Goal: Task Accomplishment & Management: Complete application form

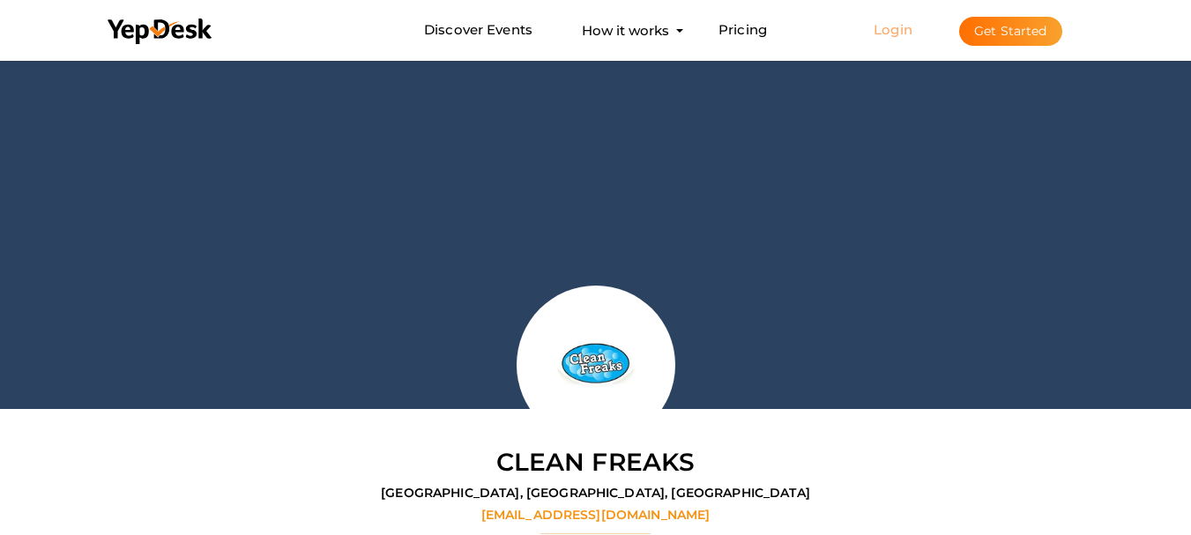
click at [903, 32] on link "Login" at bounding box center [893, 29] width 39 height 17
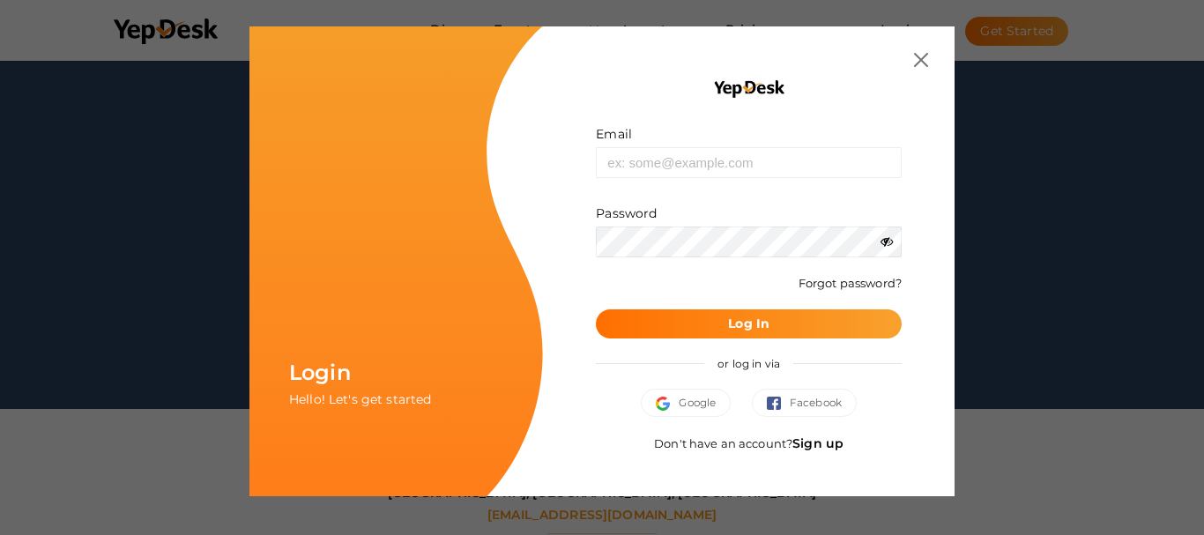
click at [833, 447] on link "Sign up" at bounding box center [818, 444] width 51 height 16
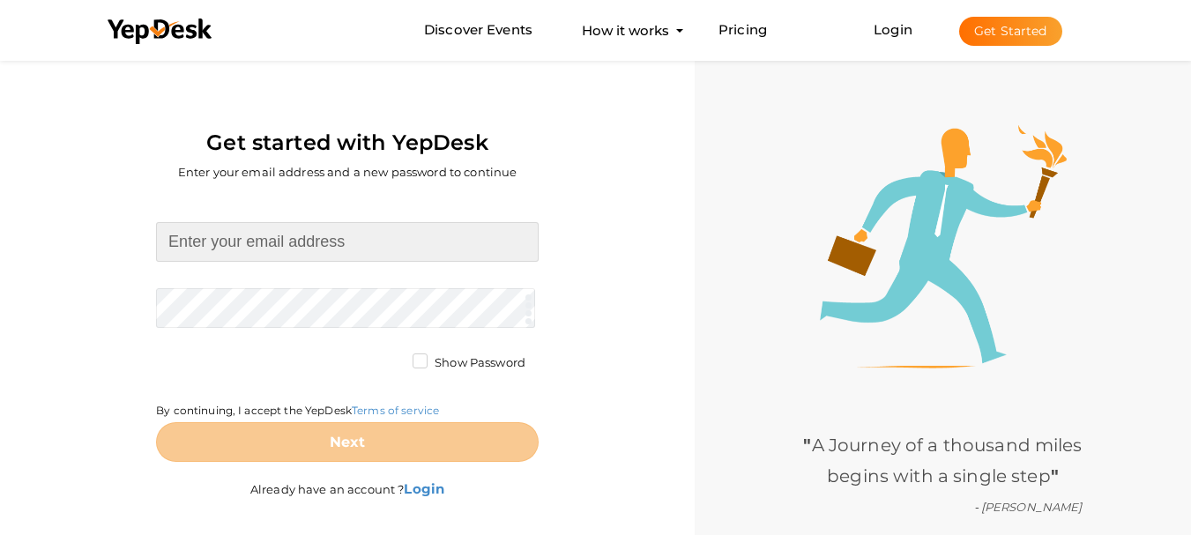
click at [296, 239] on input at bounding box center [347, 242] width 383 height 40
type input "[EMAIL_ADDRESS][DOMAIN_NAME]"
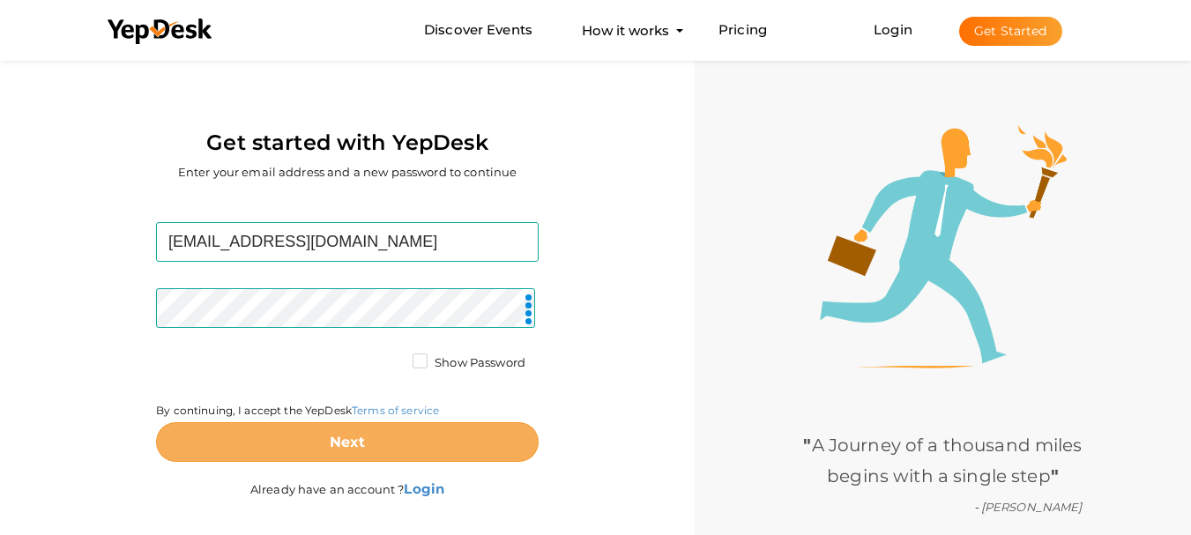
click at [335, 433] on button "Next" at bounding box center [347, 442] width 383 height 40
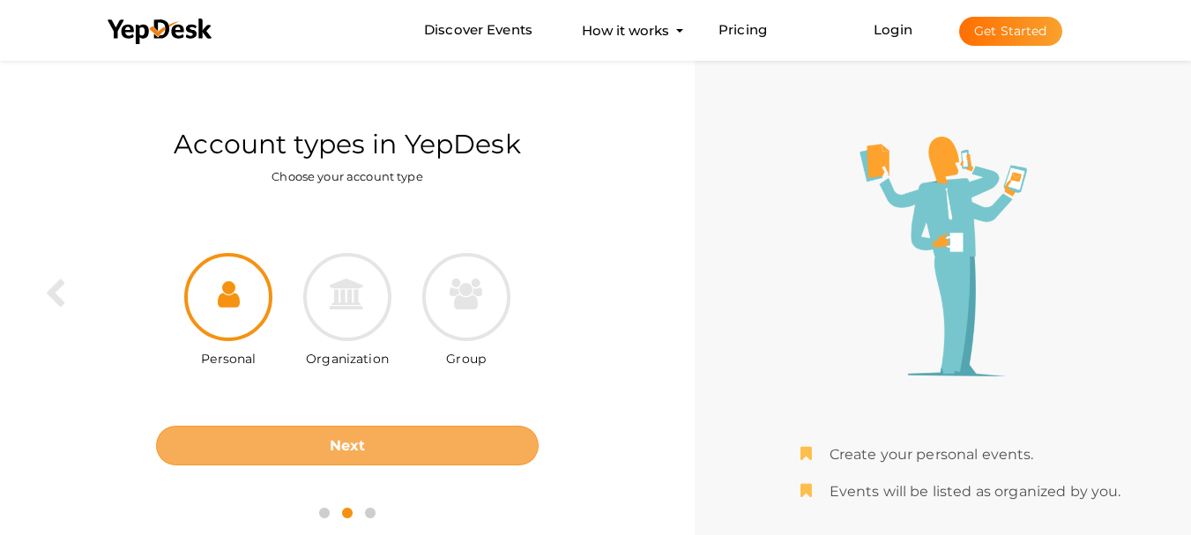
click at [386, 438] on button "Next" at bounding box center [347, 446] width 383 height 40
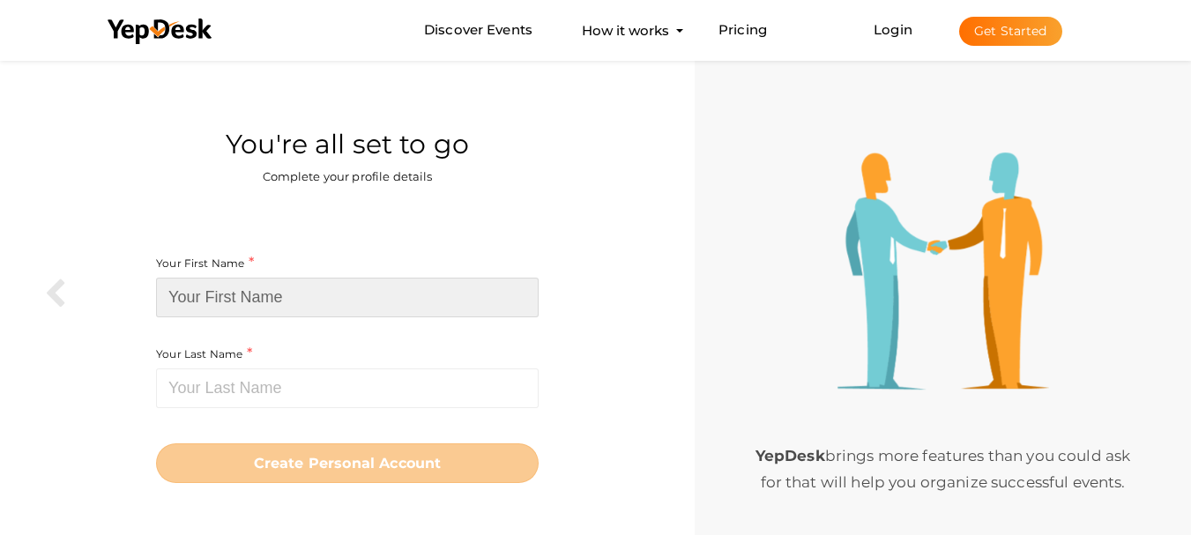
click at [317, 302] on input at bounding box center [347, 298] width 383 height 40
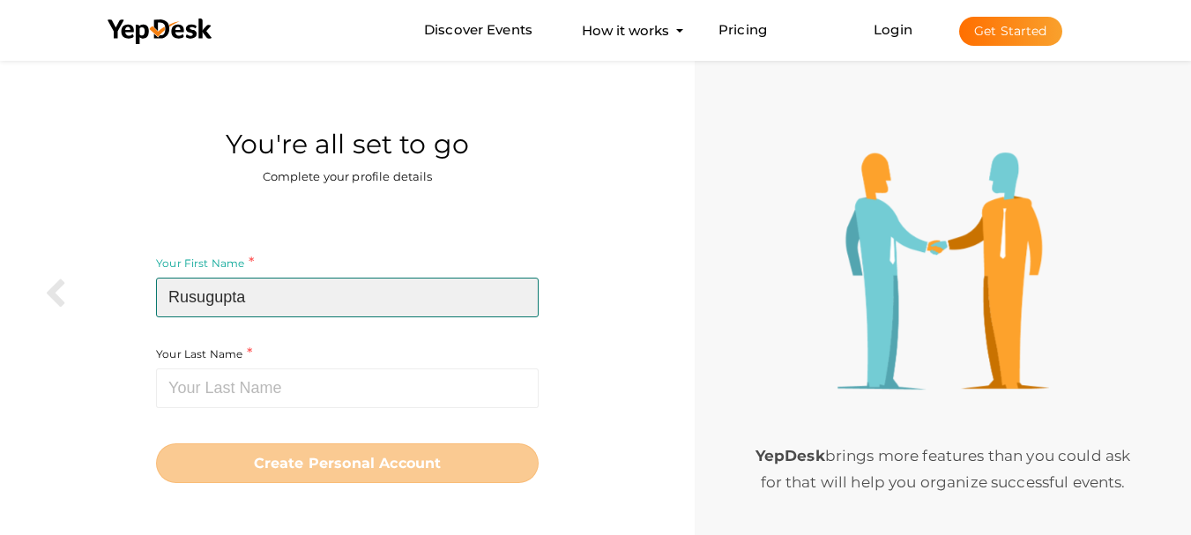
drag, startPoint x: 210, startPoint y: 295, endPoint x: 341, endPoint y: 311, distance: 132.4
click at [341, 311] on input "Rusugupta" at bounding box center [347, 298] width 383 height 40
type input "Rusu"
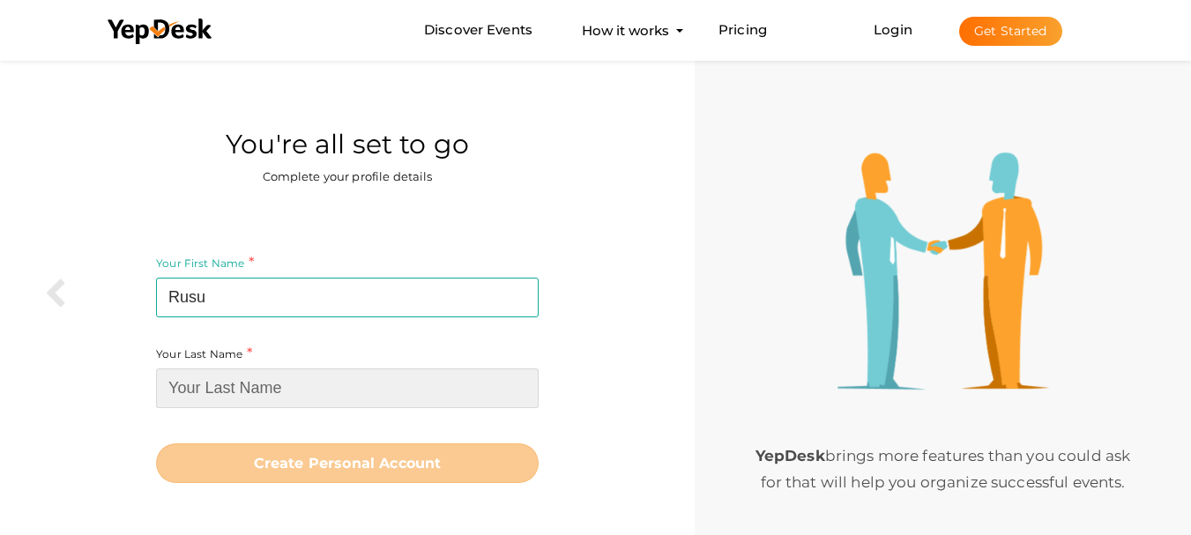
click at [211, 371] on input at bounding box center [347, 389] width 383 height 40
paste input "gupta"
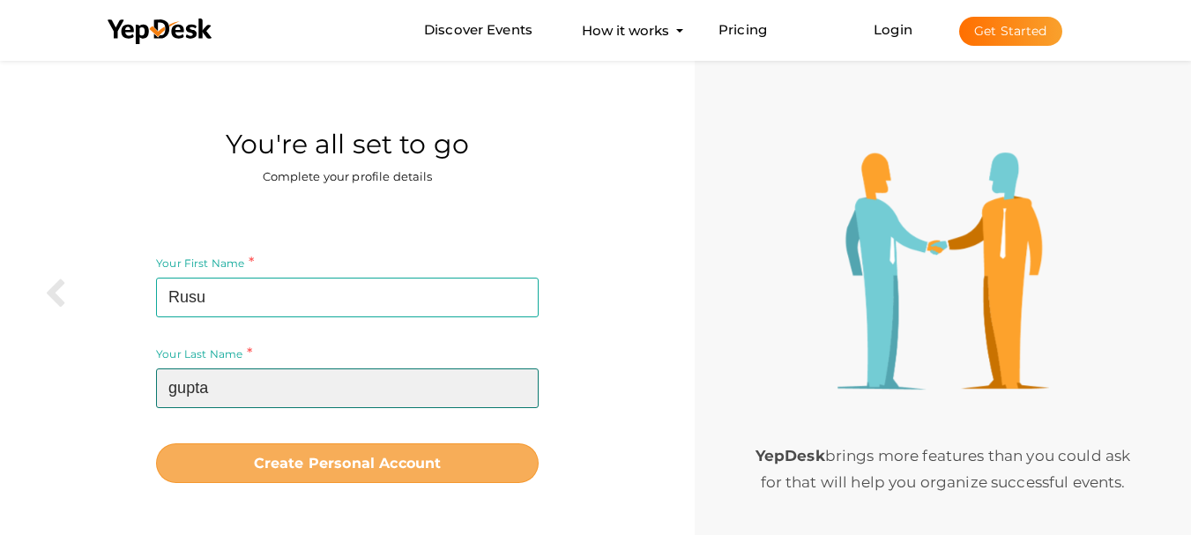
type input "gupta"
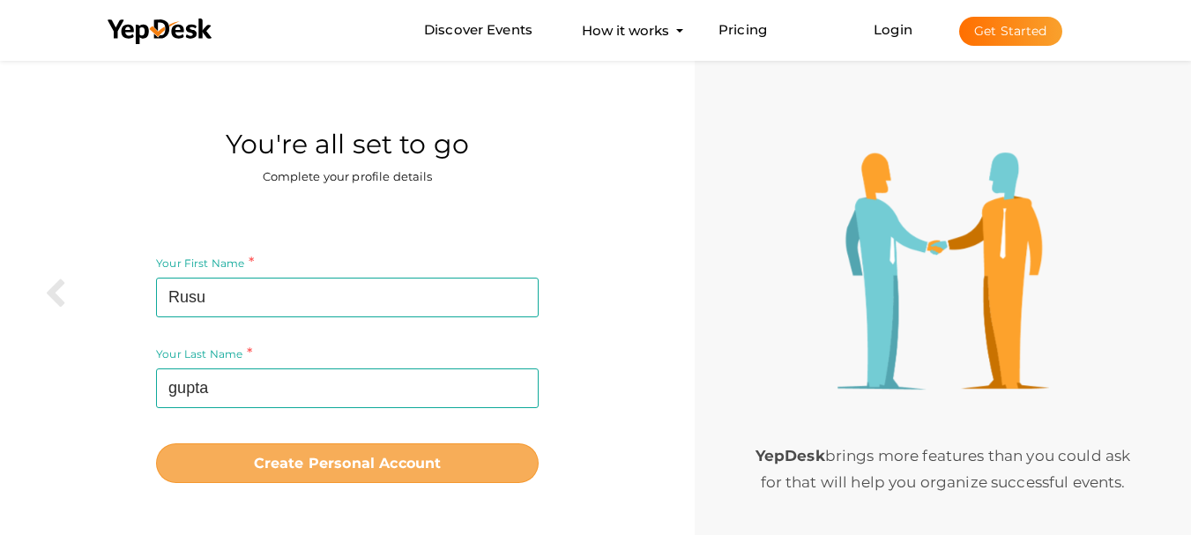
click at [380, 464] on b "Create Personal Account" at bounding box center [348, 463] width 188 height 17
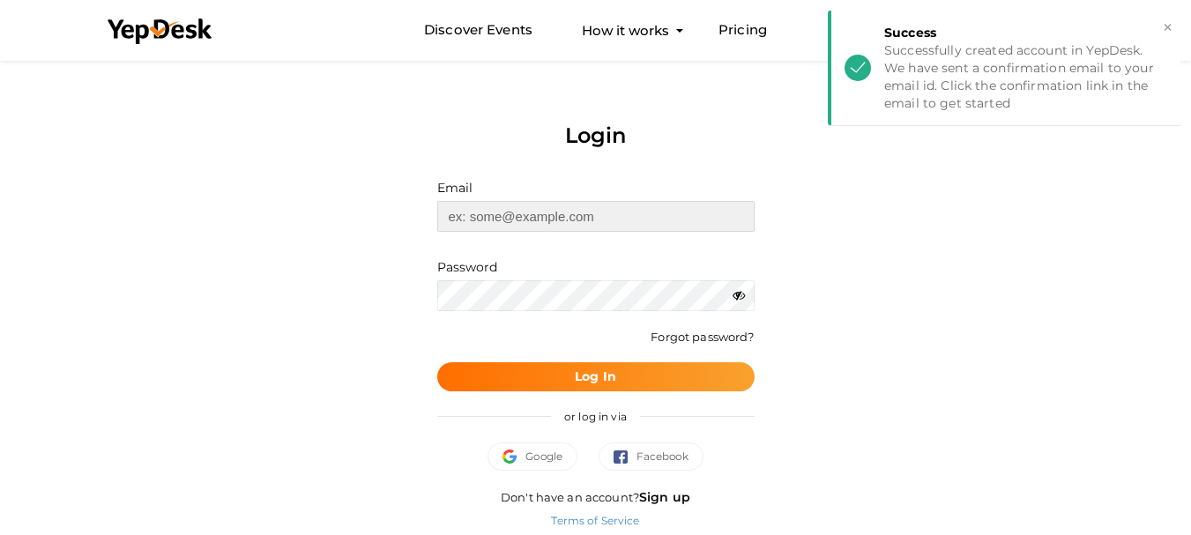
type input "[EMAIL_ADDRESS][DOMAIN_NAME]"
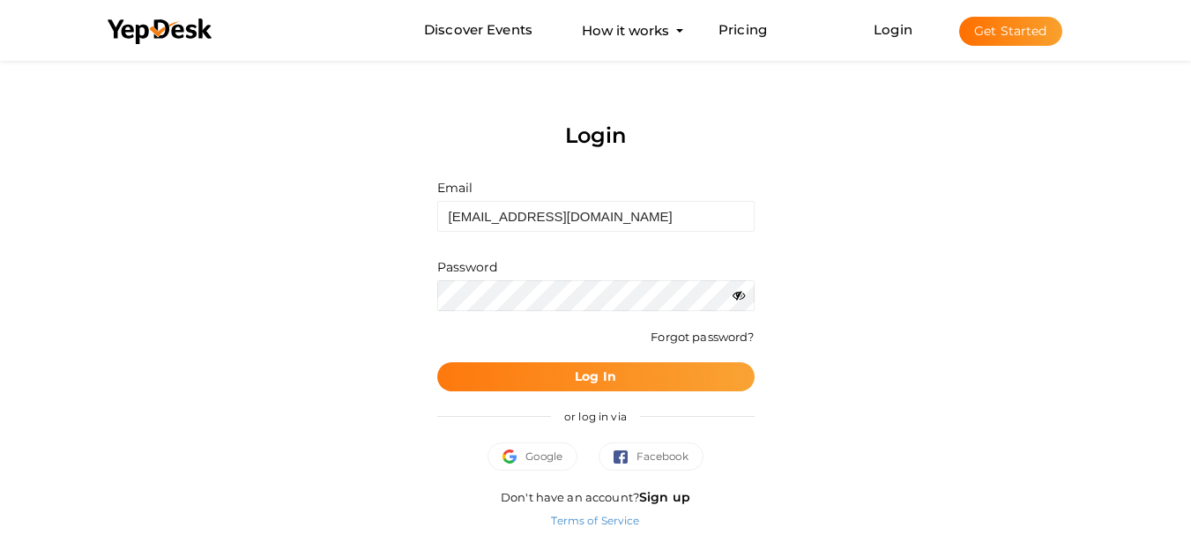
click at [587, 380] on b "Log In" at bounding box center [595, 377] width 41 height 16
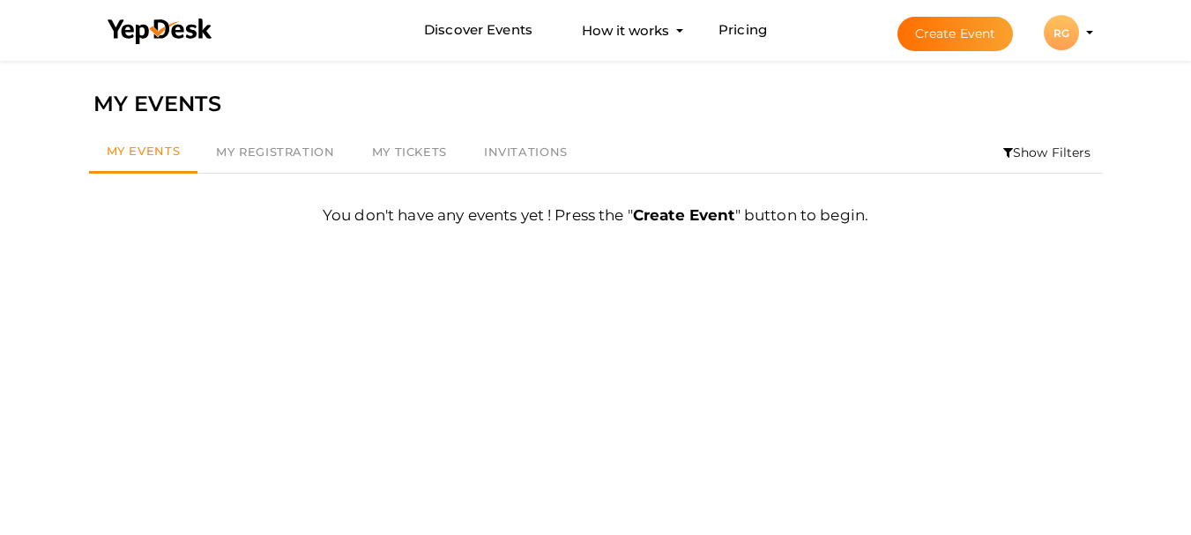
click at [1064, 42] on div "RG" at bounding box center [1061, 32] width 35 height 35
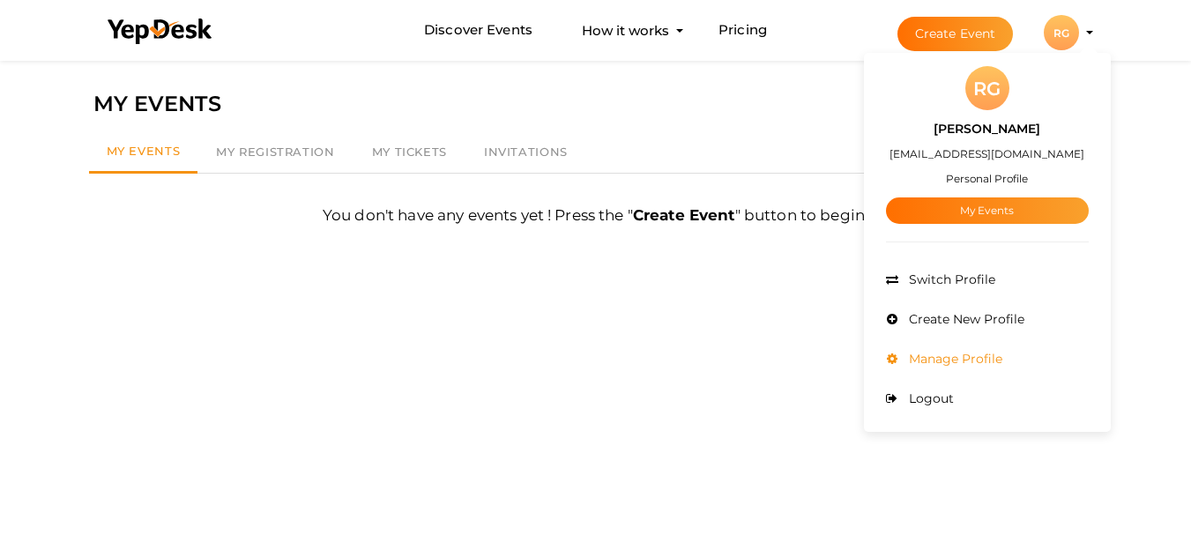
click at [967, 359] on span "Manage Profile" at bounding box center [954, 359] width 98 height 16
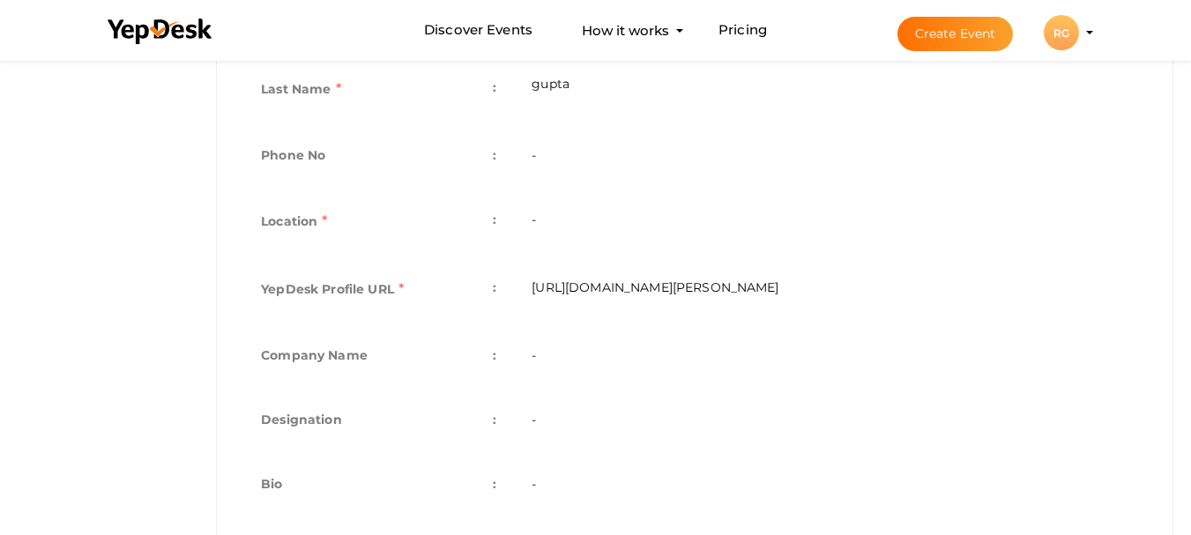
scroll to position [571, 0]
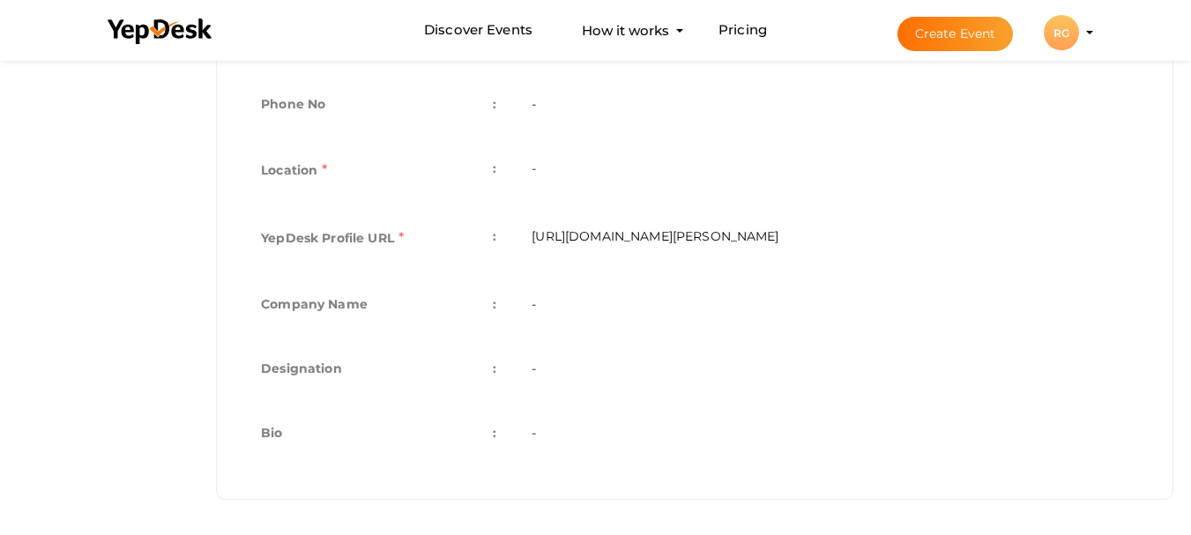
click at [588, 309] on td "-" at bounding box center [830, 306] width 632 height 64
click at [578, 436] on td "-" at bounding box center [830, 435] width 632 height 64
click at [501, 443] on td "Bio :" at bounding box center [378, 435] width 271 height 64
click at [497, 434] on td "Bio :" at bounding box center [378, 435] width 271 height 64
click at [488, 430] on td "Bio :" at bounding box center [378, 435] width 271 height 64
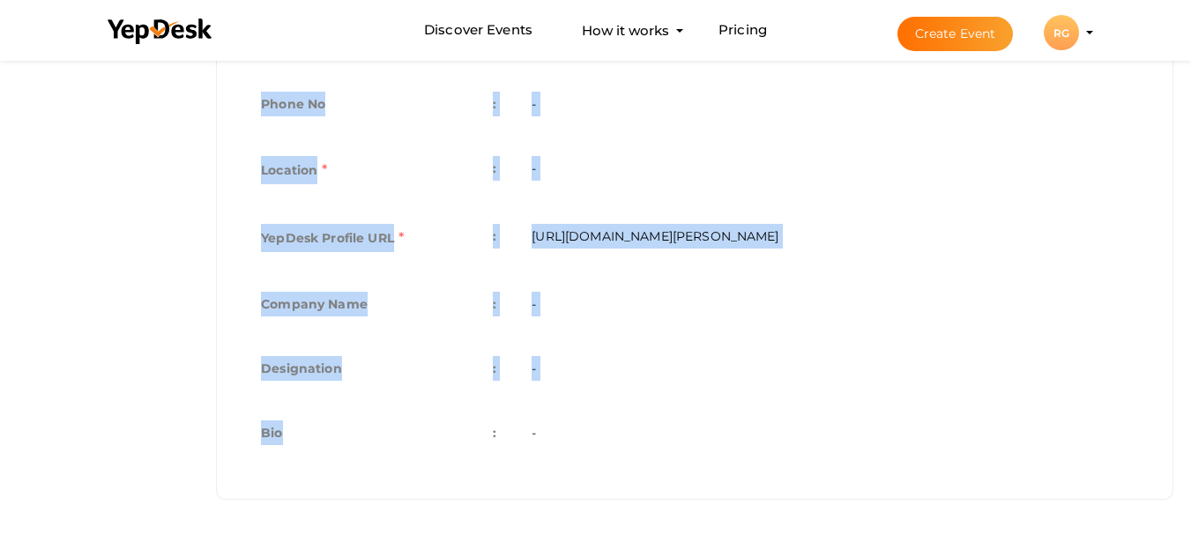
drag, startPoint x: 494, startPoint y: 433, endPoint x: 494, endPoint y: 479, distance: 45.9
click at [494, 479] on div "First Name : [PERSON_NAME] Last Name : [PERSON_NAME] Phone No : - Personal Type…" at bounding box center [694, 206] width 929 height 555
click at [543, 354] on td "-" at bounding box center [830, 371] width 632 height 64
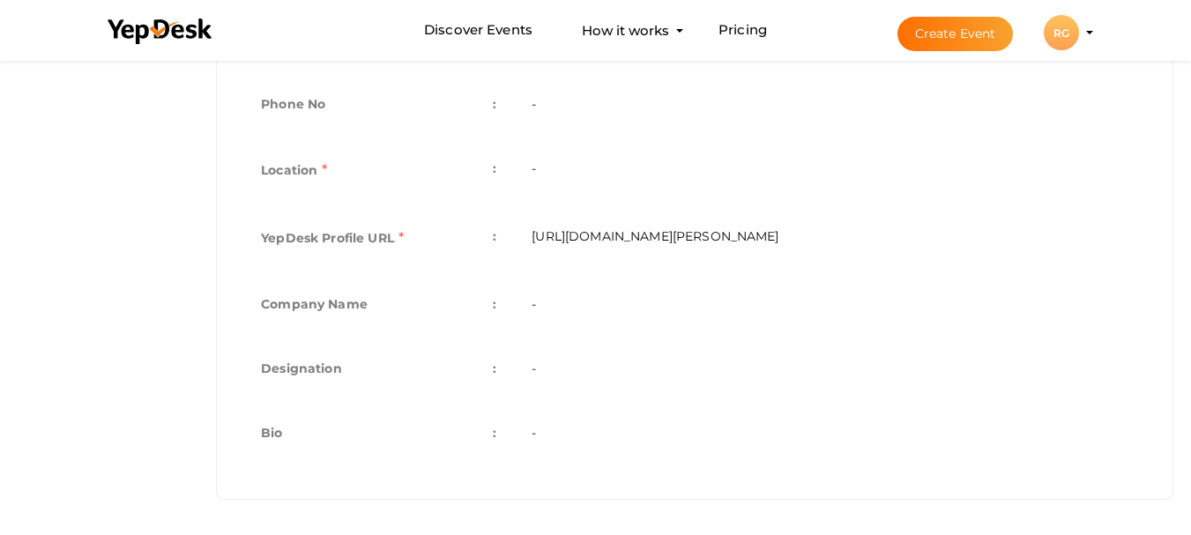
click at [558, 254] on td "[URL][DOMAIN_NAME][PERSON_NAME]" at bounding box center [830, 240] width 632 height 68
drag, startPoint x: 517, startPoint y: 298, endPoint x: 600, endPoint y: 317, distance: 84.9
click at [521, 302] on td "-" at bounding box center [830, 306] width 632 height 64
click at [600, 317] on td "-" at bounding box center [830, 306] width 632 height 64
drag, startPoint x: 642, startPoint y: 308, endPoint x: 711, endPoint y: 331, distance: 72.5
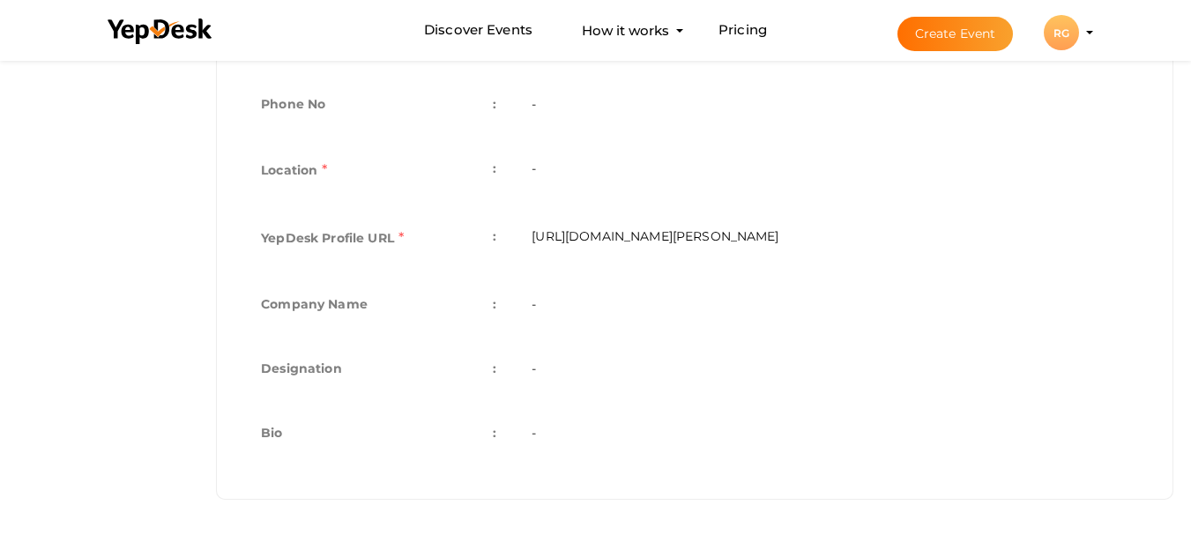
click at [643, 308] on td "-" at bounding box center [830, 306] width 632 height 64
drag, startPoint x: 712, startPoint y: 340, endPoint x: 610, endPoint y: 384, distance: 110.6
click at [710, 355] on tbody "First Name : Rusu Last Name : gupta Phone No : - Personal Type : - Location : -…" at bounding box center [694, 202] width 903 height 529
click at [598, 391] on td "-" at bounding box center [830, 371] width 632 height 64
click at [686, 326] on td "-" at bounding box center [830, 306] width 632 height 64
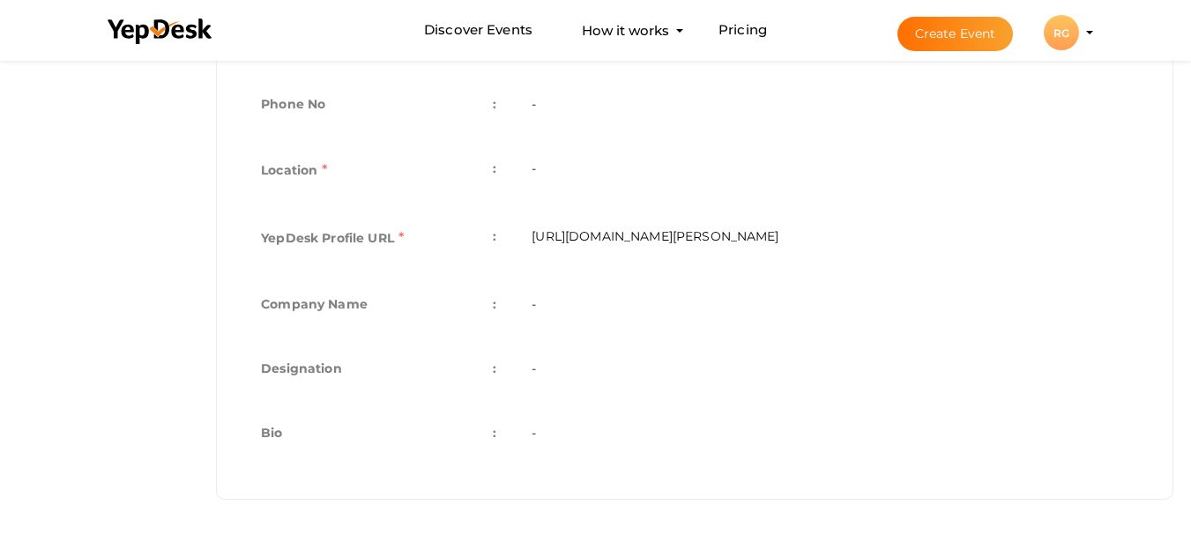
click at [861, 267] on td "https://www.yepdesk.com/profile/rusu-gupta" at bounding box center [830, 240] width 632 height 68
click at [871, 310] on td "-" at bounding box center [830, 306] width 632 height 64
click at [439, 312] on td "Company Name :" at bounding box center [378, 306] width 271 height 64
click at [343, 312] on label "Company Name" at bounding box center [314, 304] width 107 height 25
click at [289, 302] on label "Company Name" at bounding box center [314, 304] width 107 height 25
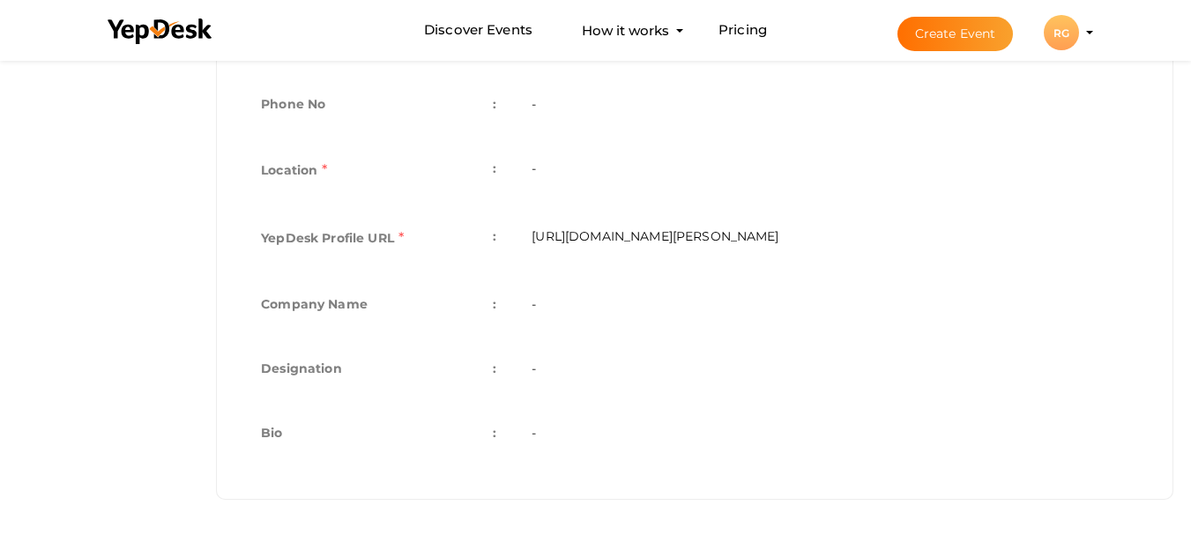
click at [399, 301] on td "Company Name :" at bounding box center [378, 306] width 271 height 64
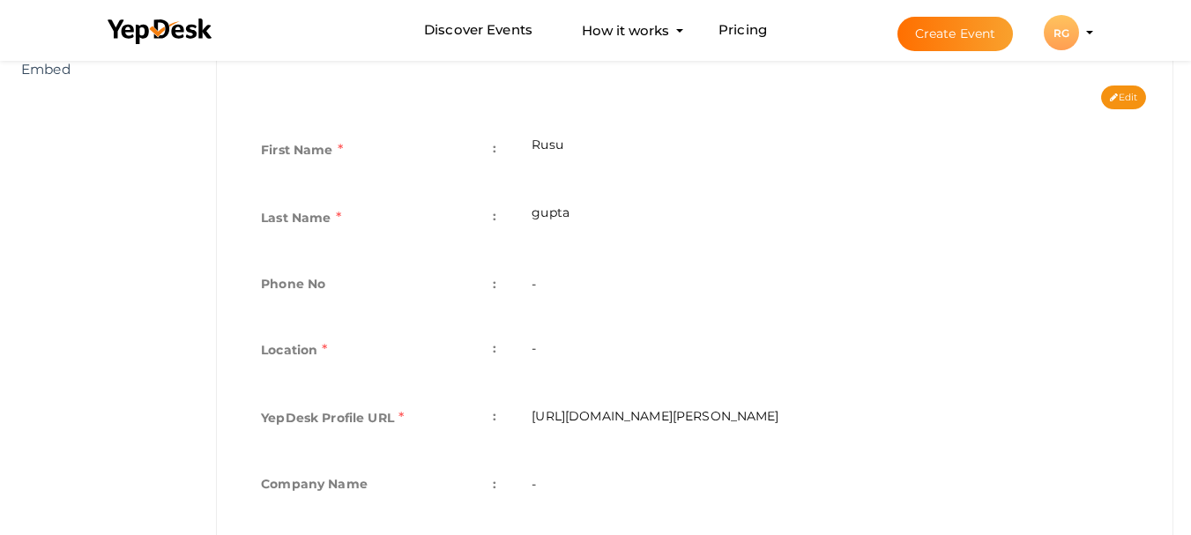
scroll to position [307, 0]
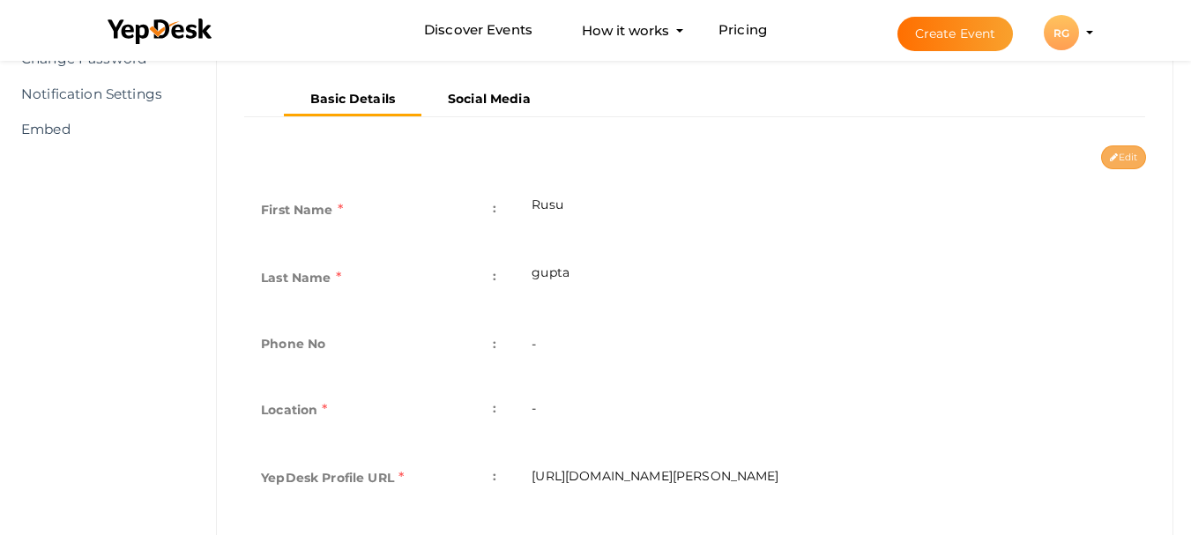
click at [1139, 169] on button "Edit" at bounding box center [1123, 157] width 45 height 24
type input "Rusu"
type input "gupta"
type input "rusu-gupta"
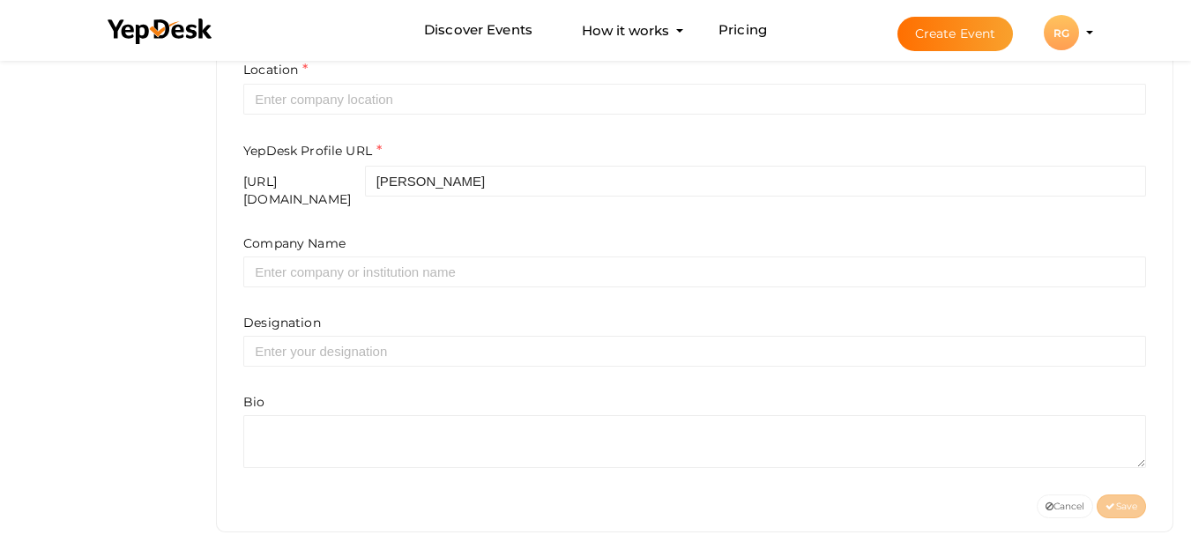
scroll to position [705, 0]
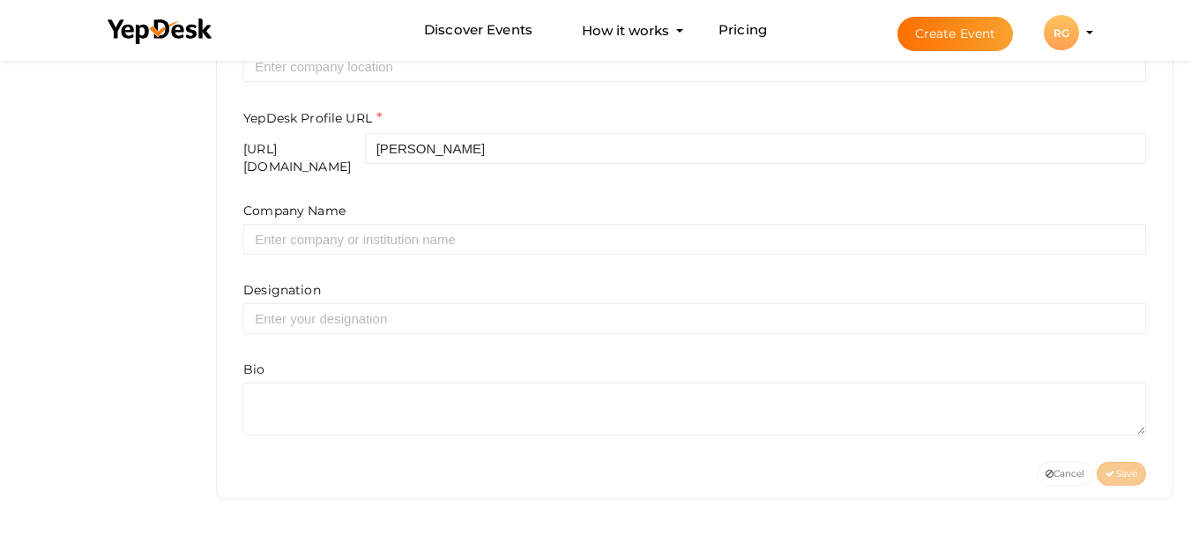
click at [295, 441] on div "First Name e.g. "John" Rusu Last Name e.g. "Doe" gupta Phone No Location YepDes…" at bounding box center [694, 123] width 929 height 678
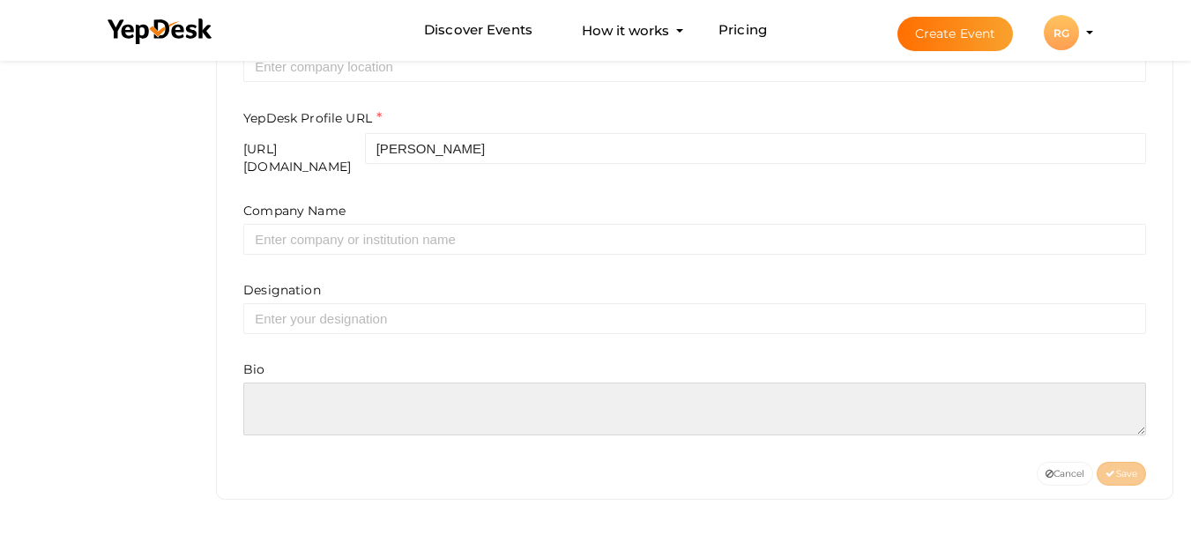
click at [306, 395] on textarea at bounding box center [694, 409] width 903 height 53
paste textarea "Meet our sexy and gorgeous call girls, available all day and all night. Enjoy I…"
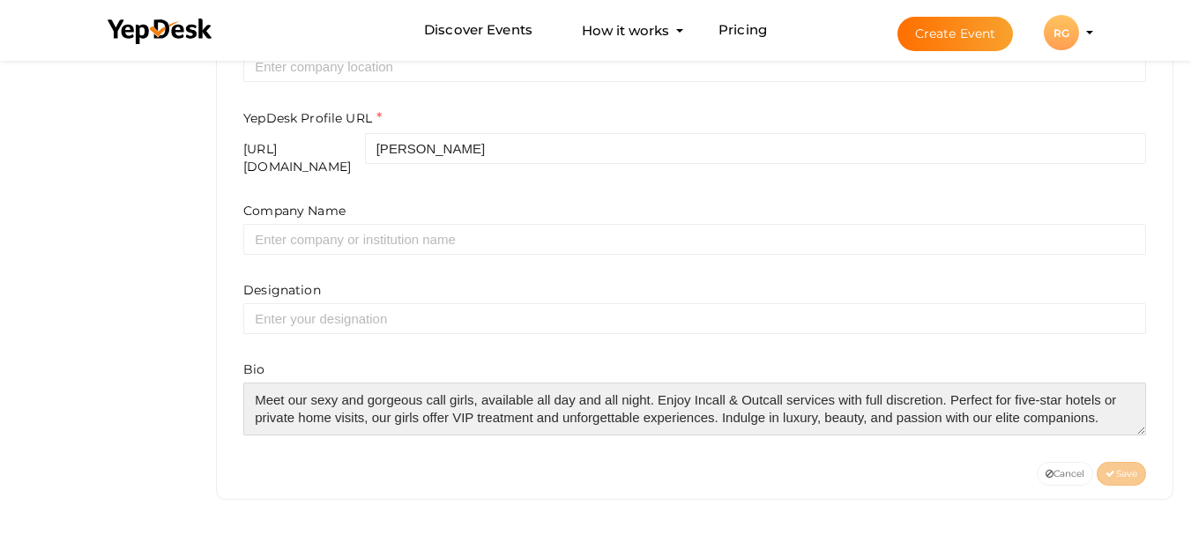
type textarea "Meet our sexy and gorgeous call girls, available all day and all night. Enjoy I…"
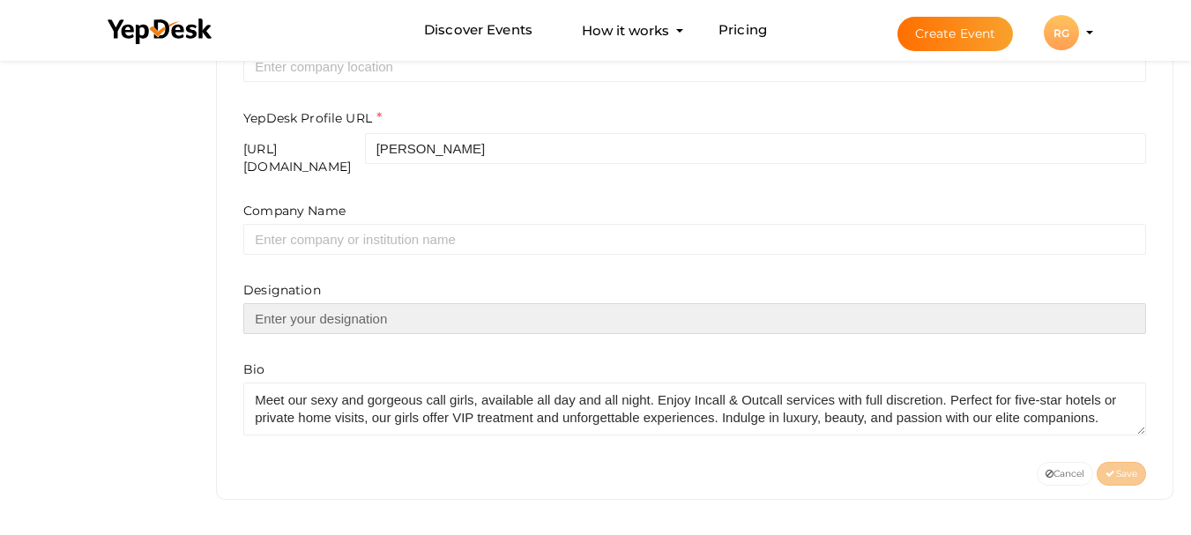
click at [317, 310] on input "text" at bounding box center [694, 318] width 903 height 31
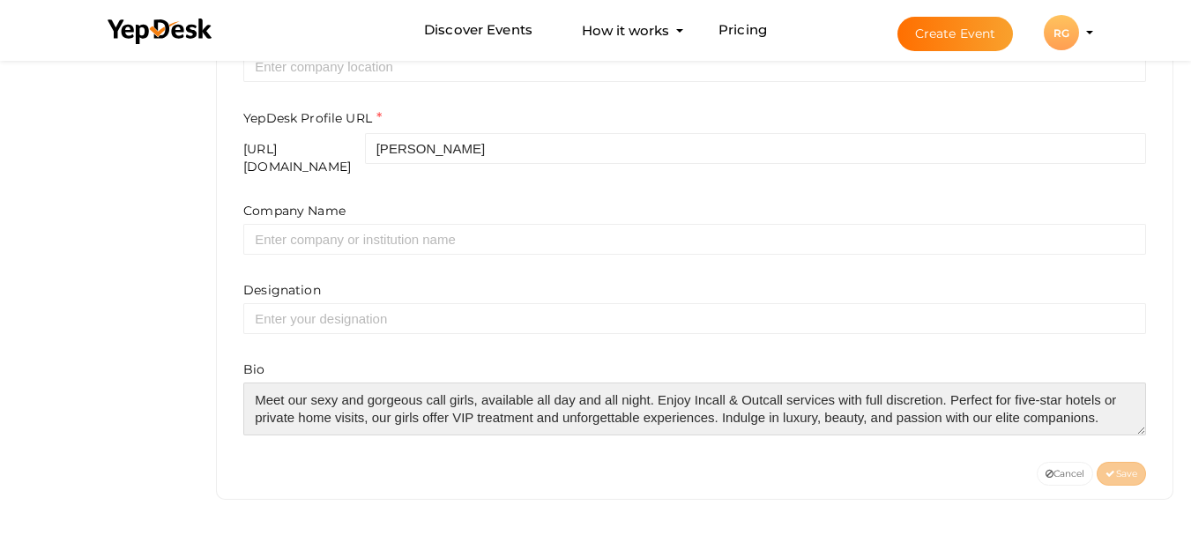
click at [331, 401] on textarea at bounding box center [694, 409] width 903 height 53
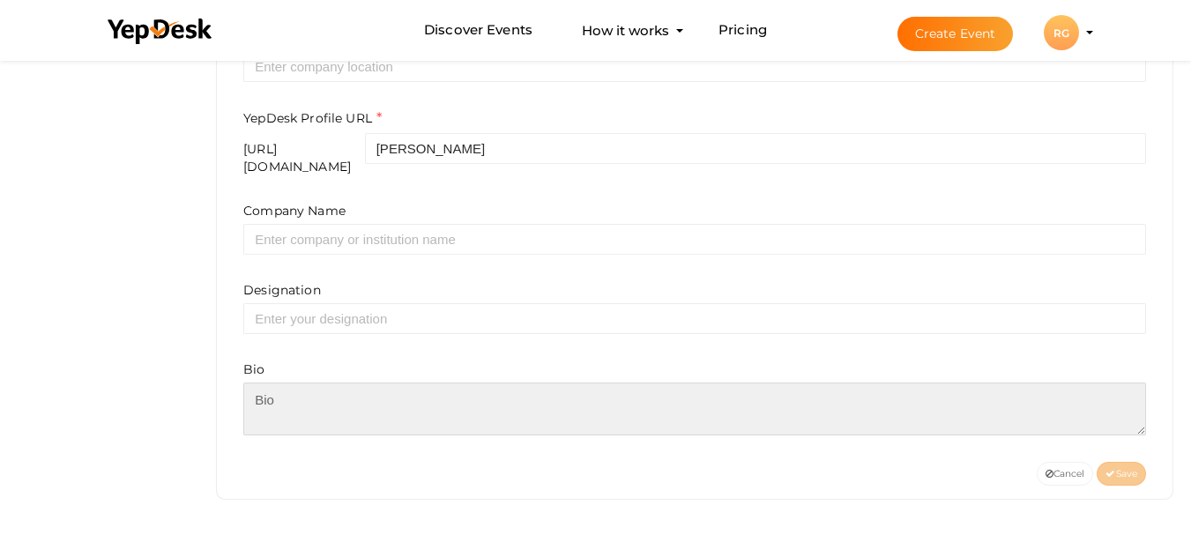
paste textarea "Meet our sexy and gorgeous call girls, available all day and all night. Enjoy I…"
type textarea "Meet our sexy and gorgeous call girls, available all day and all night. Enjoy I…"
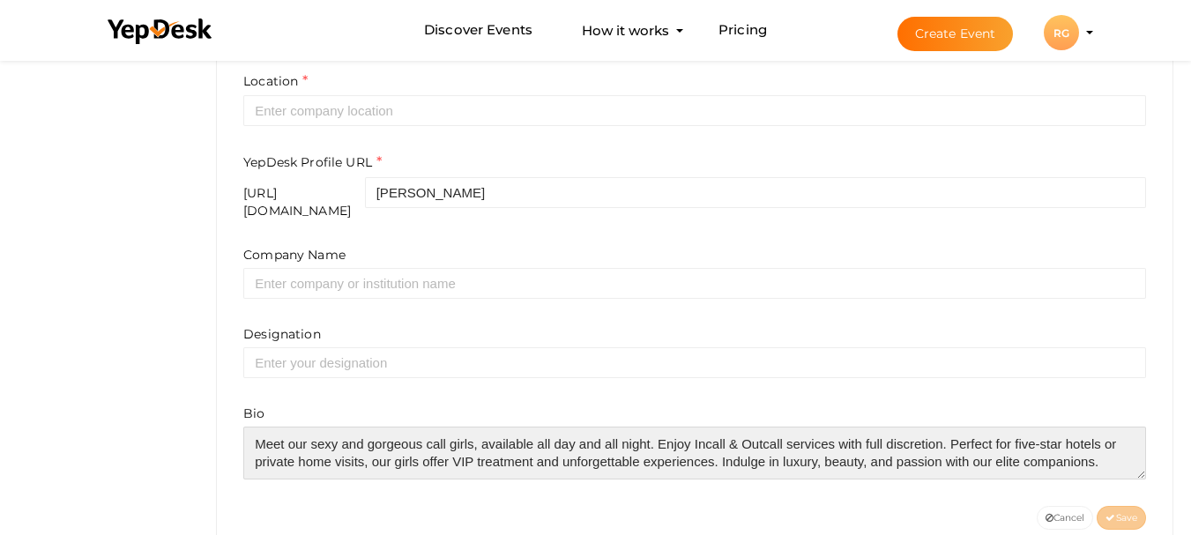
scroll to position [617, 0]
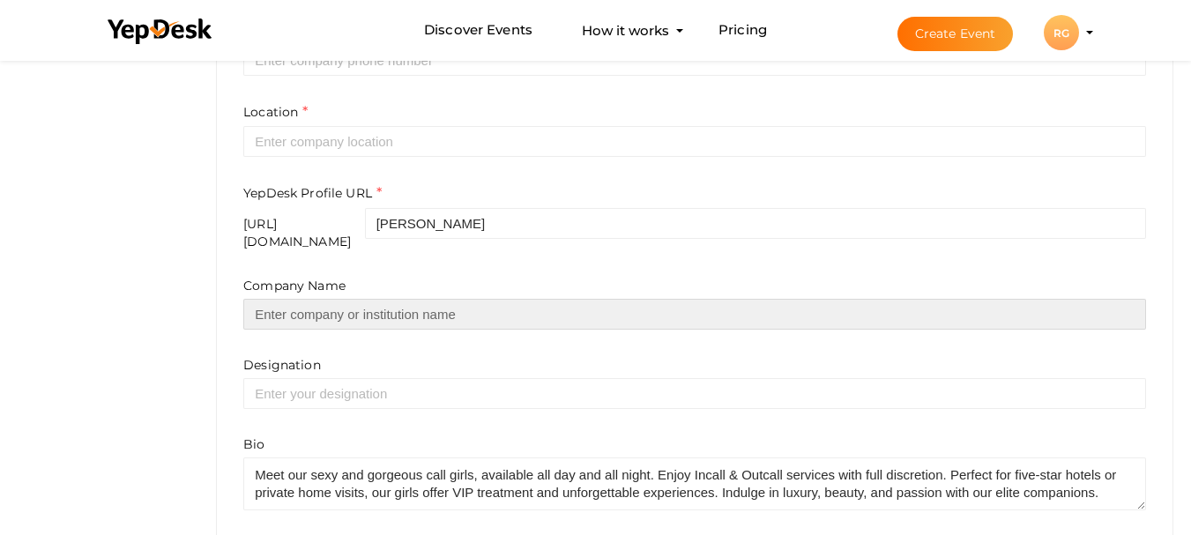
click at [340, 330] on input "text" at bounding box center [694, 314] width 903 height 31
paste input "💋 Delhi Call Girls – Independent & Sexy"
click at [276, 327] on input "💋 Delhi Call Girls – Independent & Sexy" at bounding box center [694, 314] width 903 height 31
drag, startPoint x: 305, startPoint y: 327, endPoint x: 211, endPoint y: 337, distance: 94.8
click at [211, 337] on div "Profile Details View & Update your Profile Details RG Rusu gupta aarohiverma7a@…" at bounding box center [694, 42] width 993 height 1135
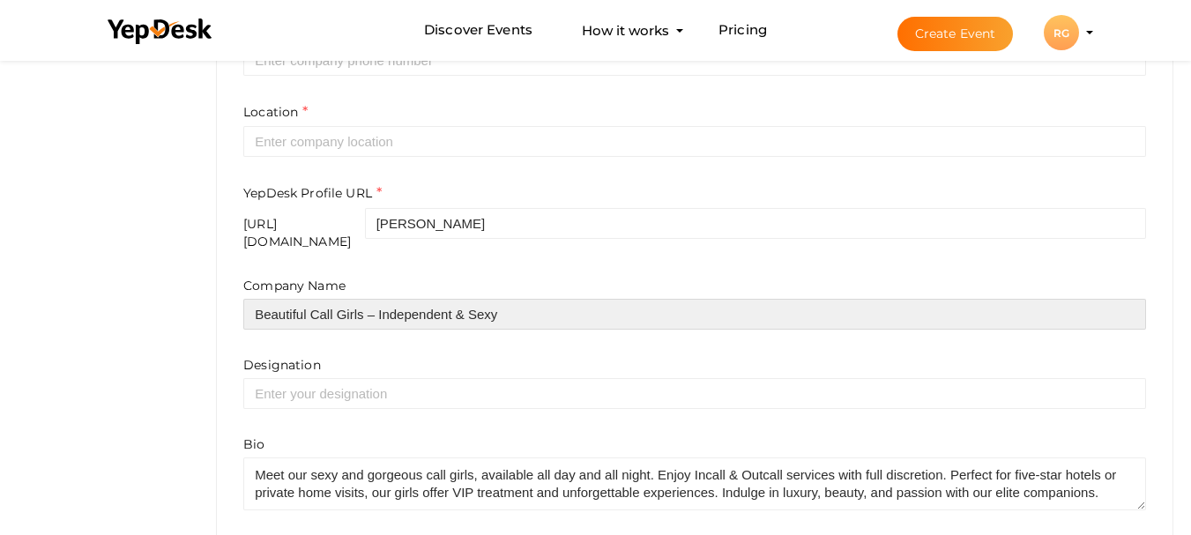
click at [365, 327] on input "Beautiful Call Girls – Independent & Sexy" at bounding box center [694, 314] width 903 height 31
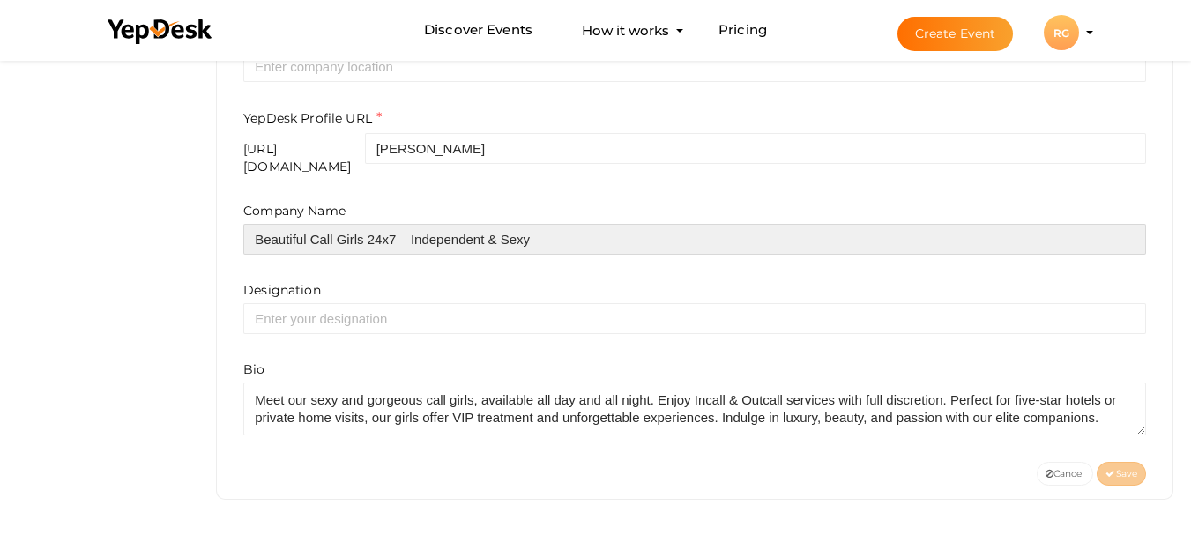
click at [563, 230] on input "Beautiful Call Girls 24x7 – Independent & Sexy" at bounding box center [694, 239] width 903 height 31
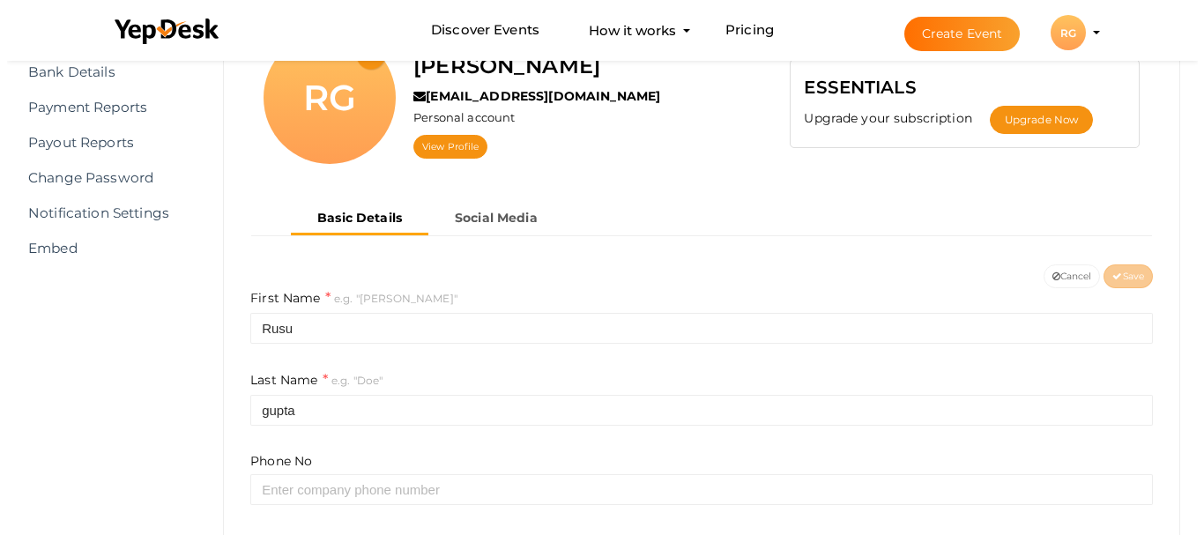
scroll to position [88, 0]
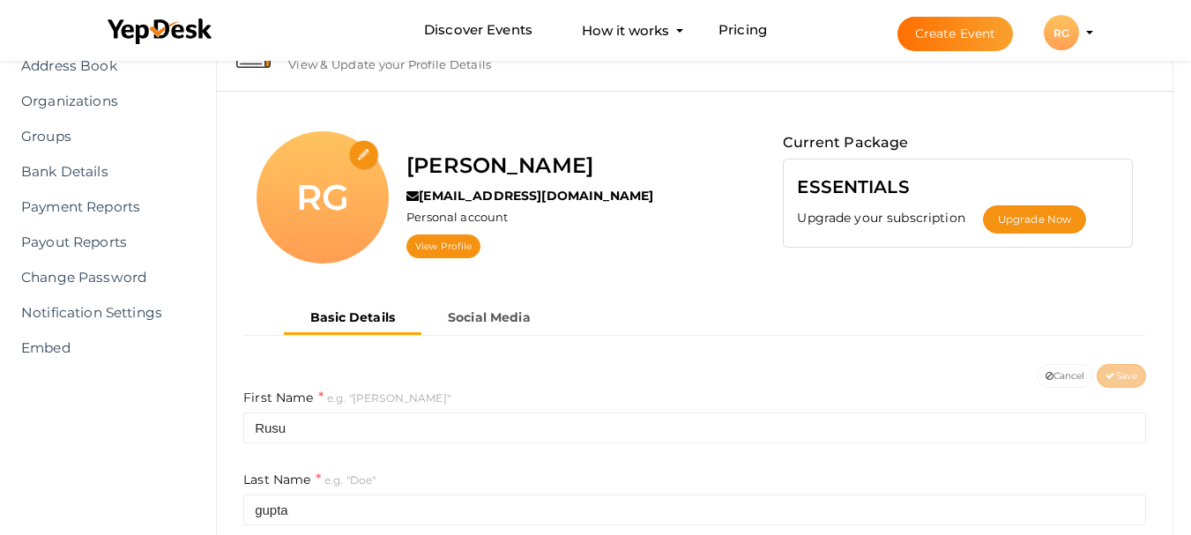
type input "Beautiful Call Girls 24x7 – Independent & Sexy"
click at [366, 171] on input "file" at bounding box center [364, 155] width 31 height 31
type input "C:\fakepath\Shaved-Blonde-Babe-Elizabeth-Marxs-3.jpg"
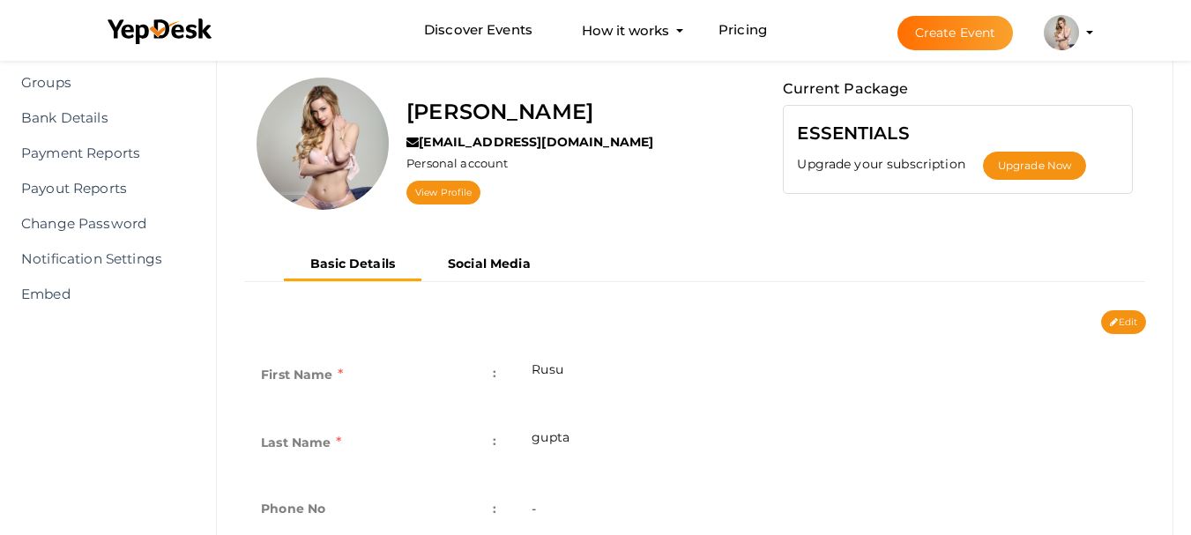
scroll to position [130, 0]
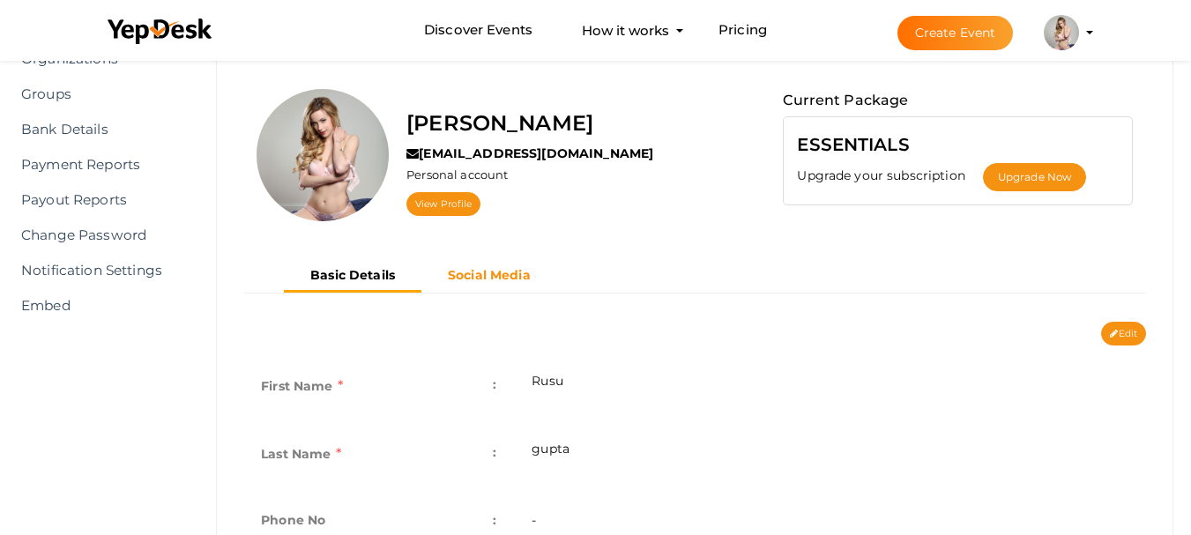
click at [489, 283] on b "Social Media" at bounding box center [489, 275] width 83 height 16
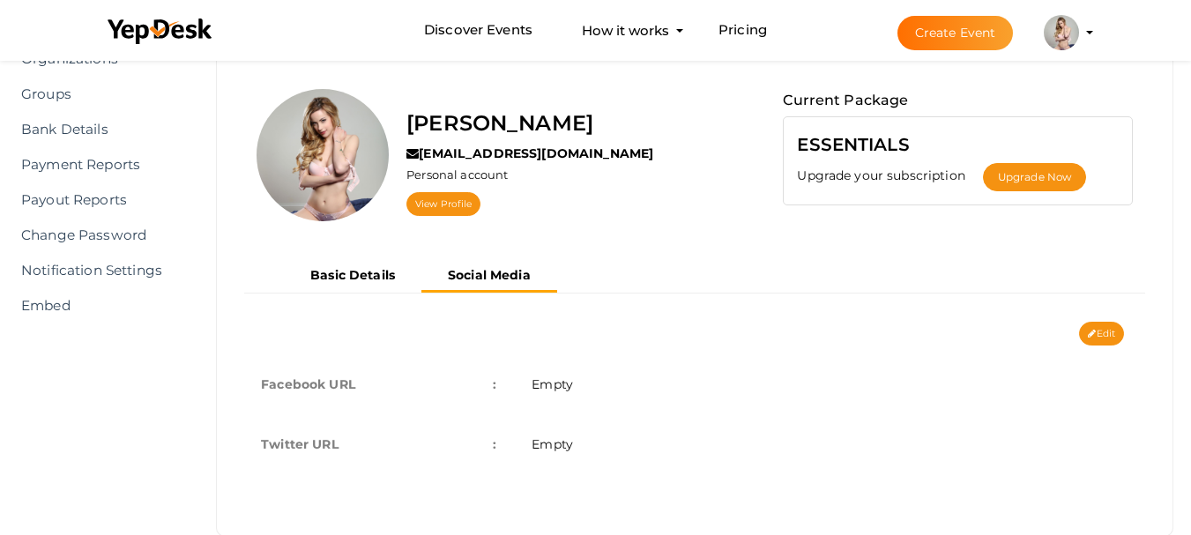
scroll to position [192, 0]
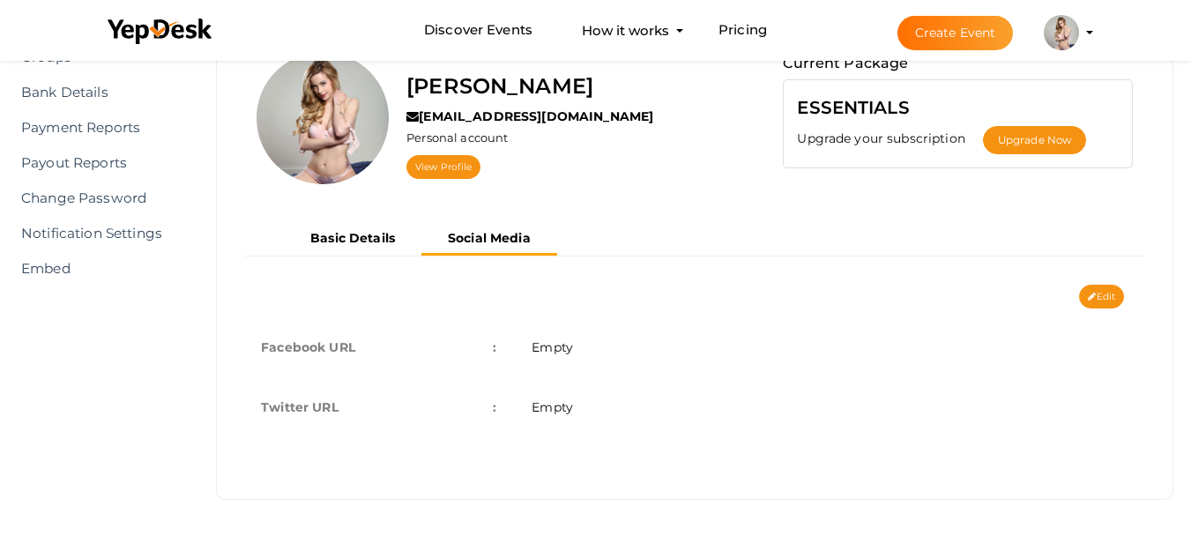
click at [1063, 305] on div "Edit Cancel Save Facebook URL : Empty Twitter URL : Empty Cancel Save" at bounding box center [694, 385] width 929 height 201
click at [1099, 295] on button "Edit" at bounding box center [1101, 297] width 45 height 24
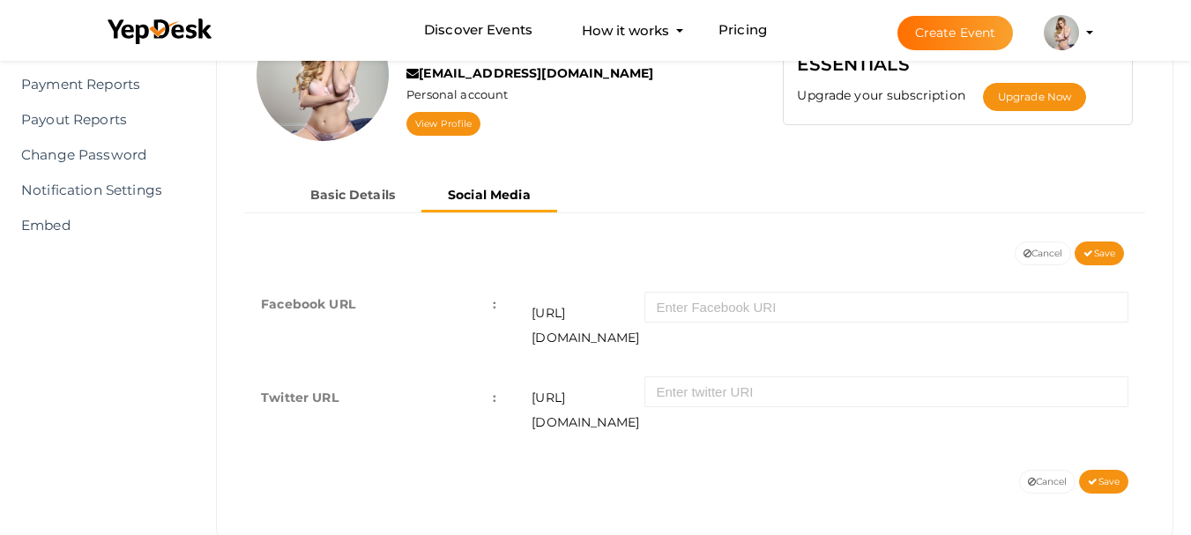
scroll to position [225, 0]
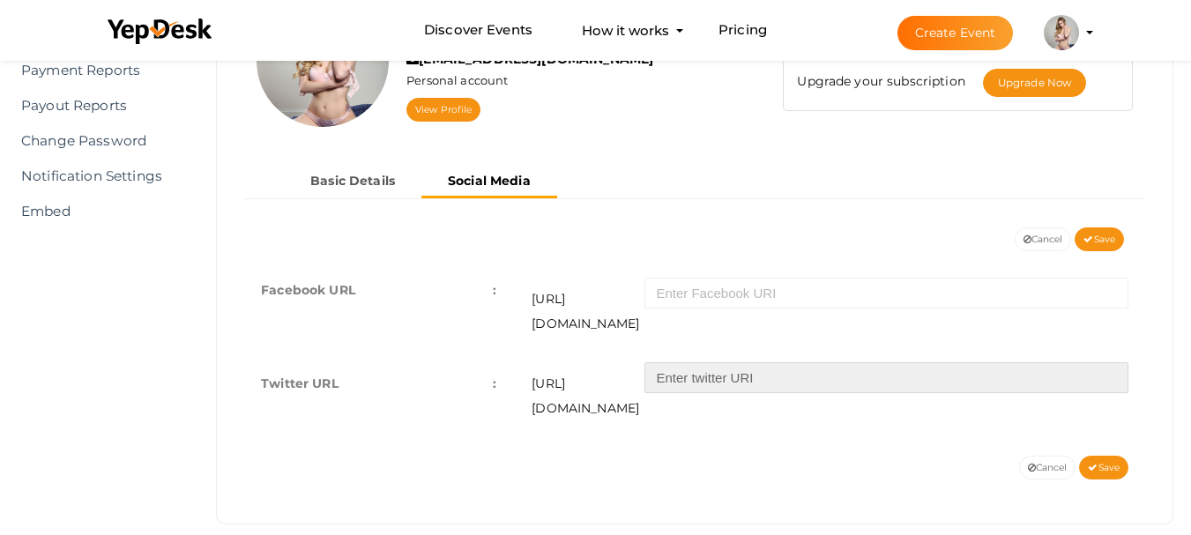
click at [724, 389] on input "text" at bounding box center [887, 377] width 484 height 31
paste input "https://x.com/rusugupta9"
type input "https://x.com/rusugupta9"
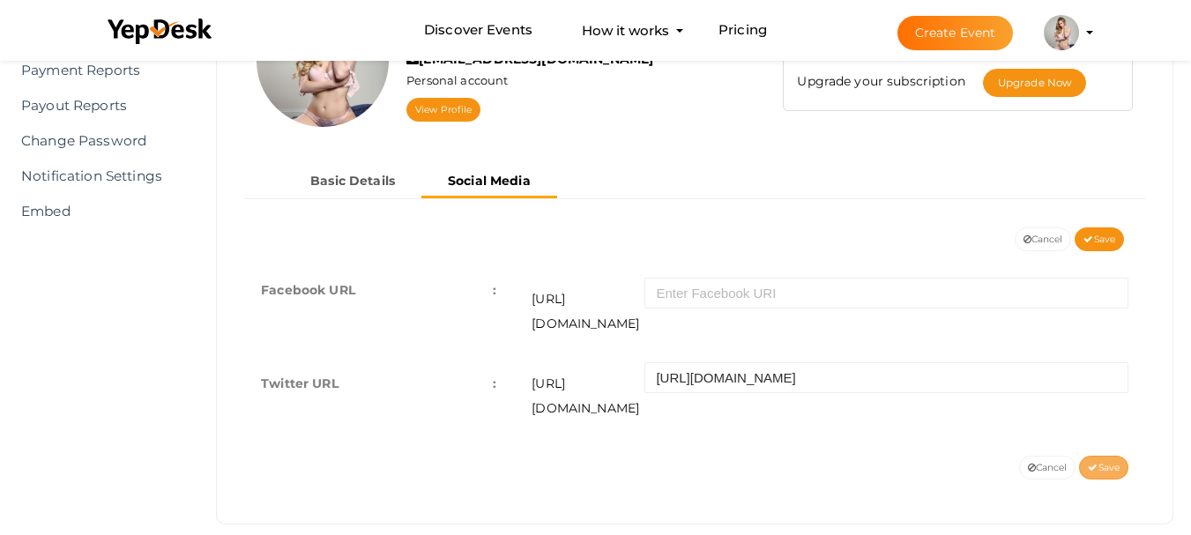
click at [1118, 456] on button "Save" at bounding box center [1103, 468] width 49 height 24
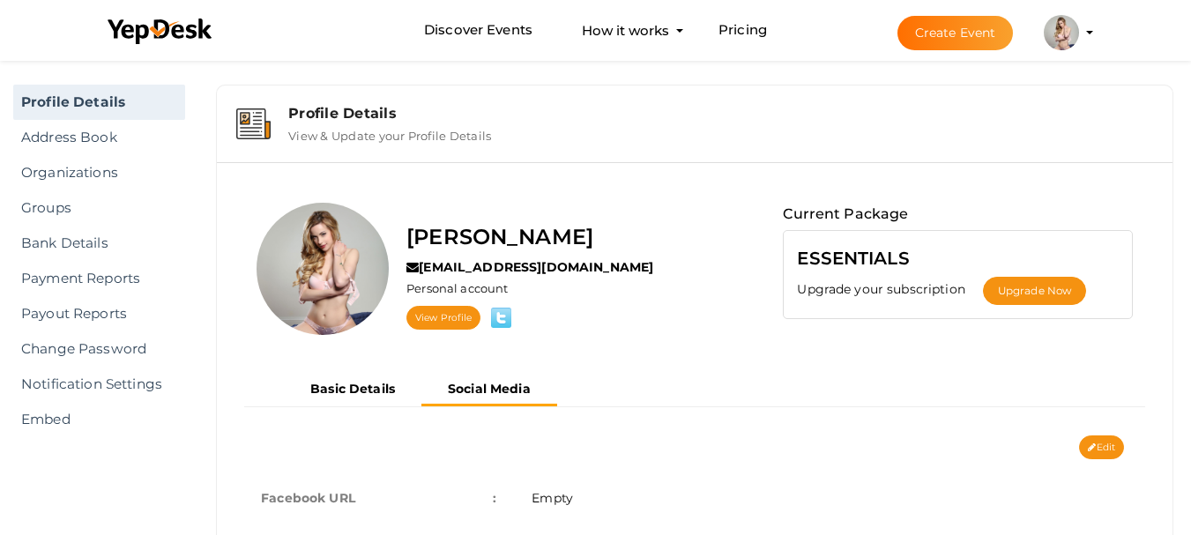
scroll to position [0, 0]
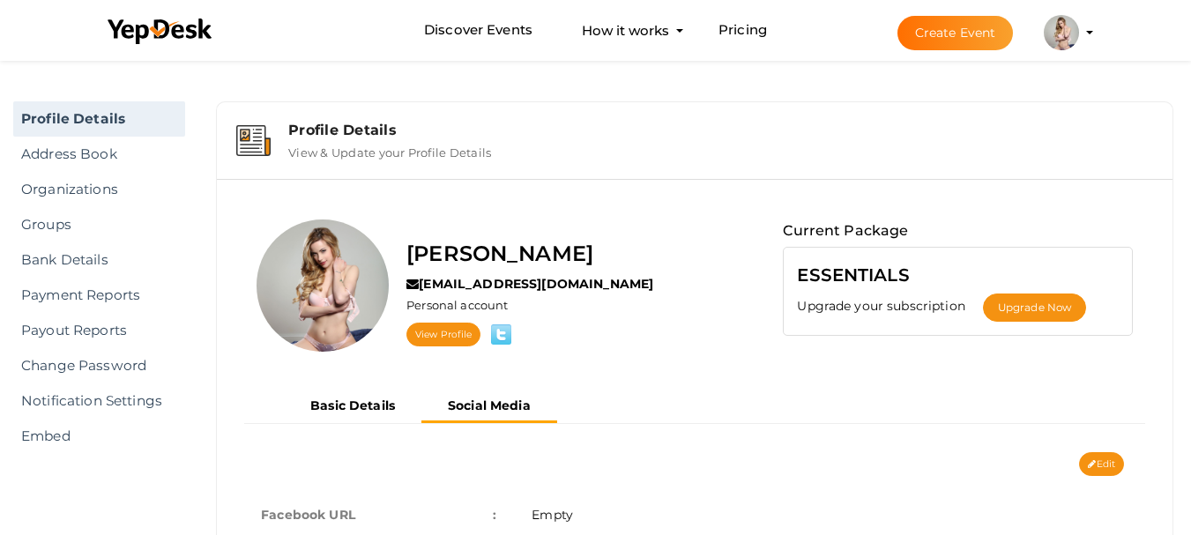
click at [980, 35] on button "Create Event" at bounding box center [956, 33] width 116 height 34
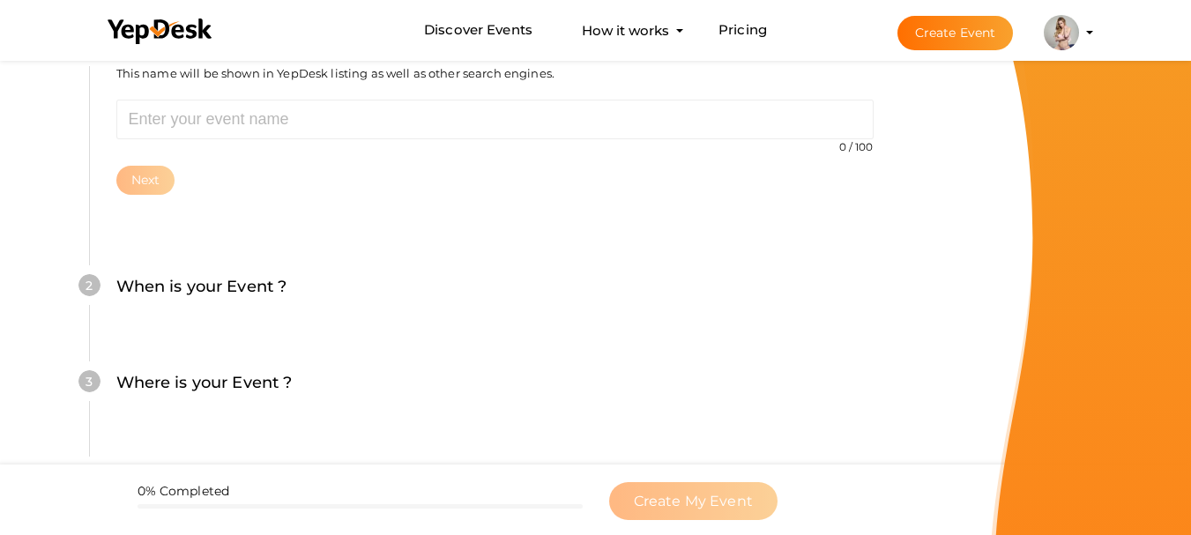
scroll to position [415, 0]
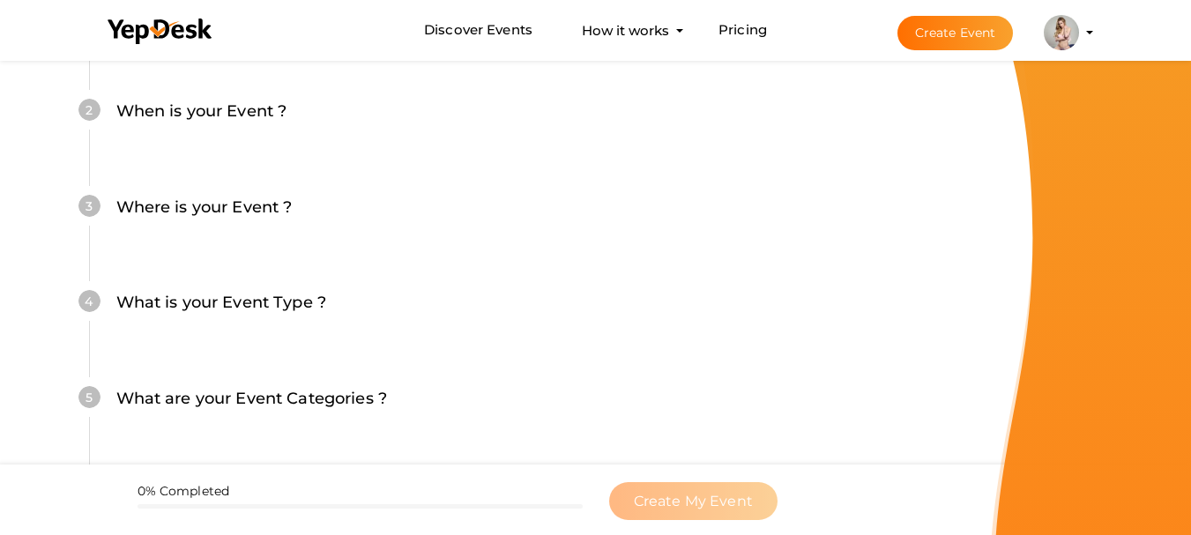
click at [96, 296] on div "4" at bounding box center [89, 301] width 22 height 22
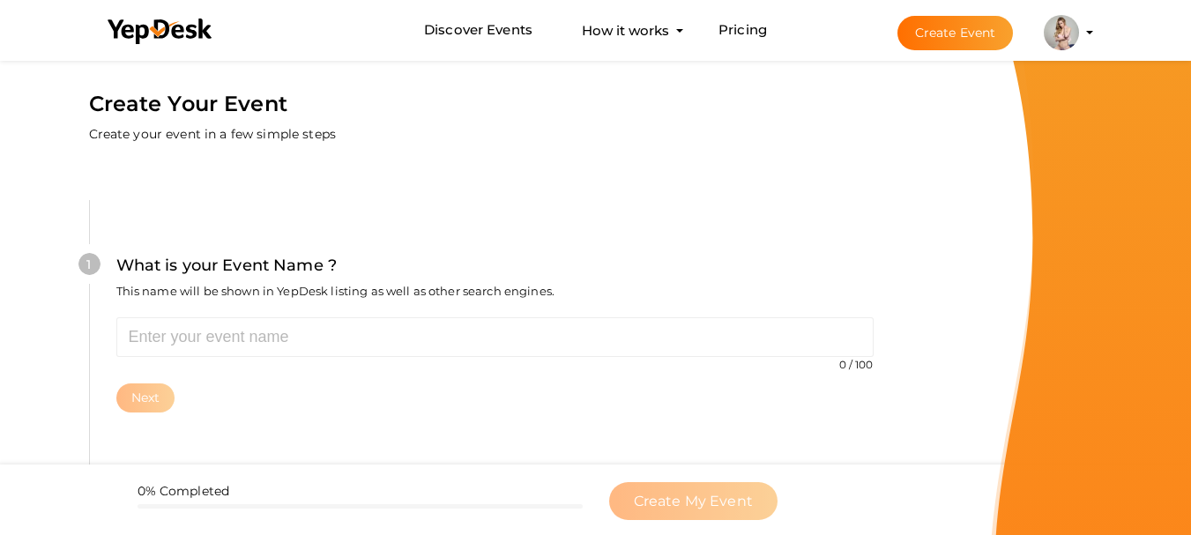
scroll to position [0, 0]
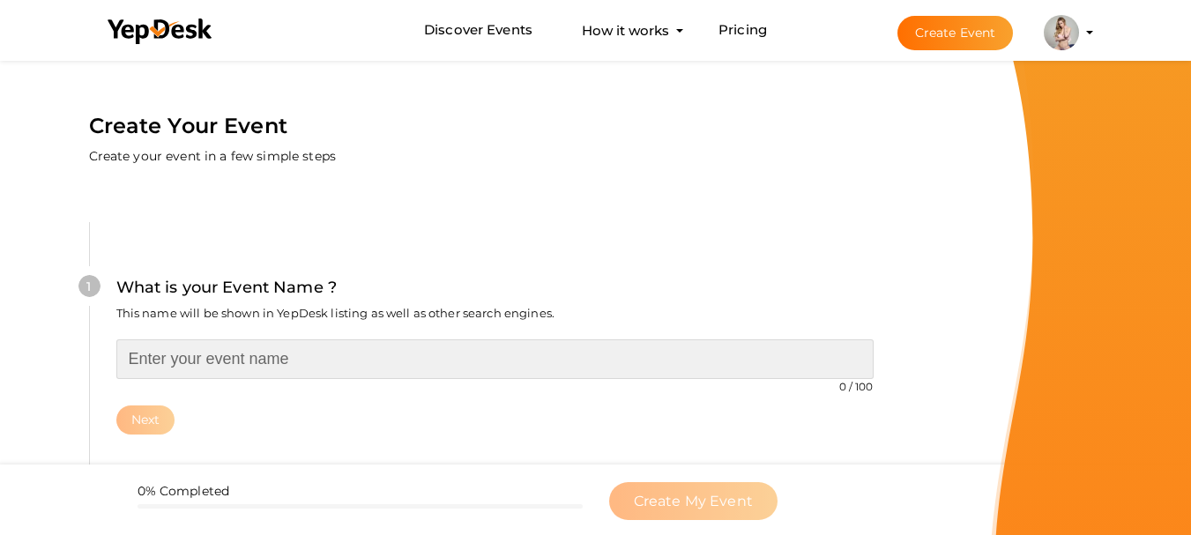
click at [170, 366] on input "text" at bounding box center [494, 359] width 757 height 40
type input "C"
type input "B"
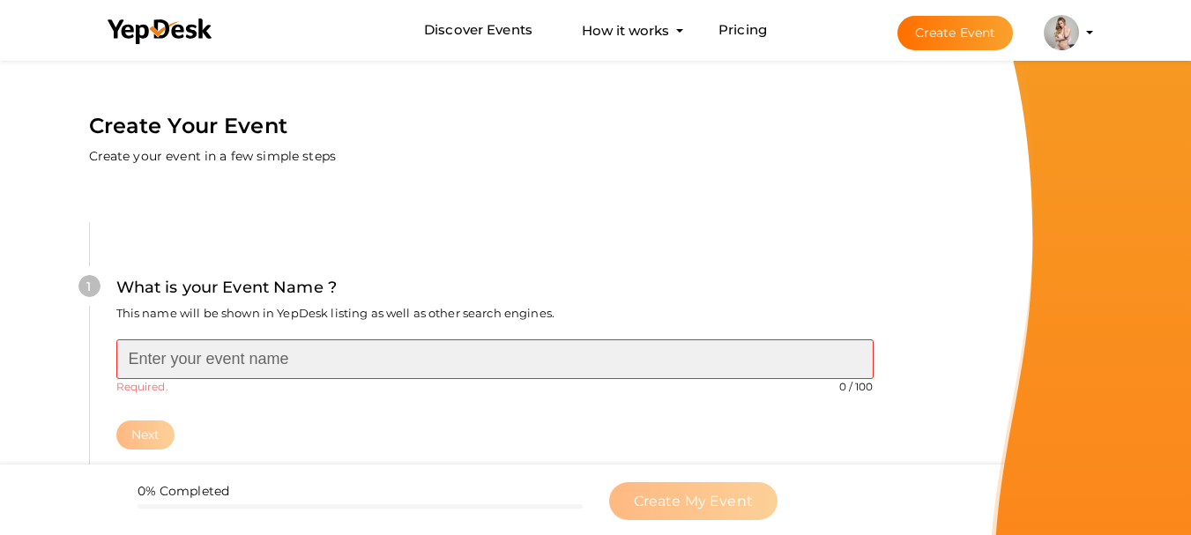
paste input "Call girl Rishikesh contact number"
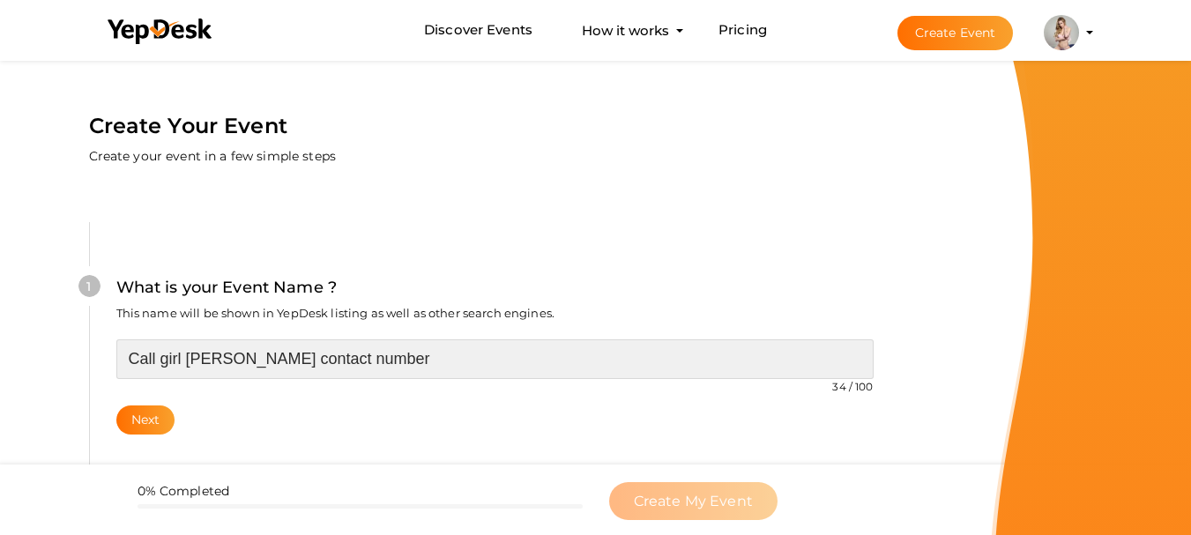
click at [229, 362] on input "Call girl Rishikesh contact number" at bounding box center [494, 359] width 757 height 40
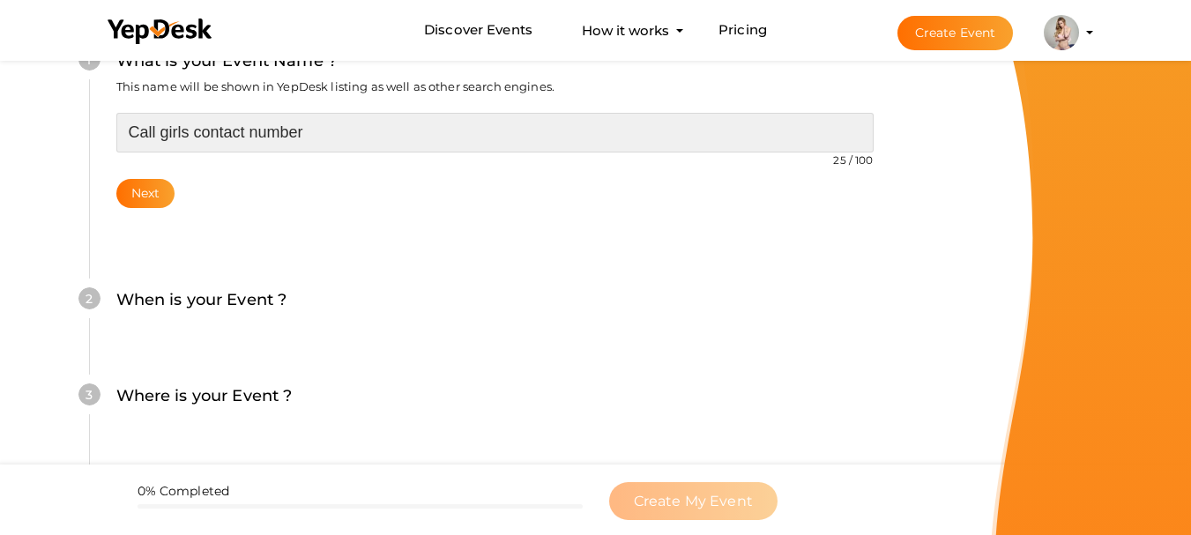
scroll to position [265, 0]
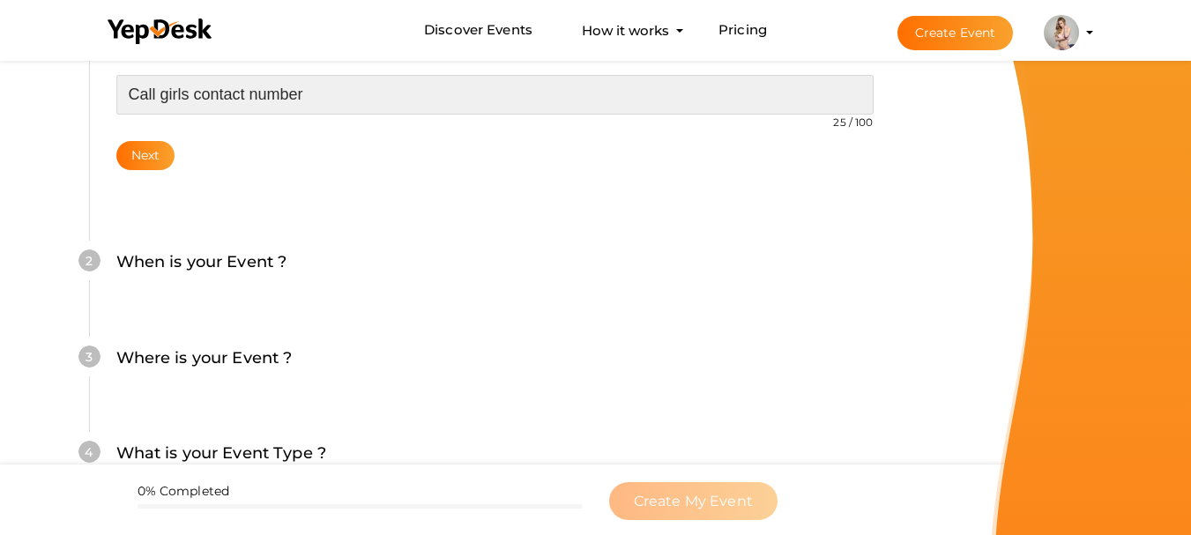
type input "Call girls contact number"
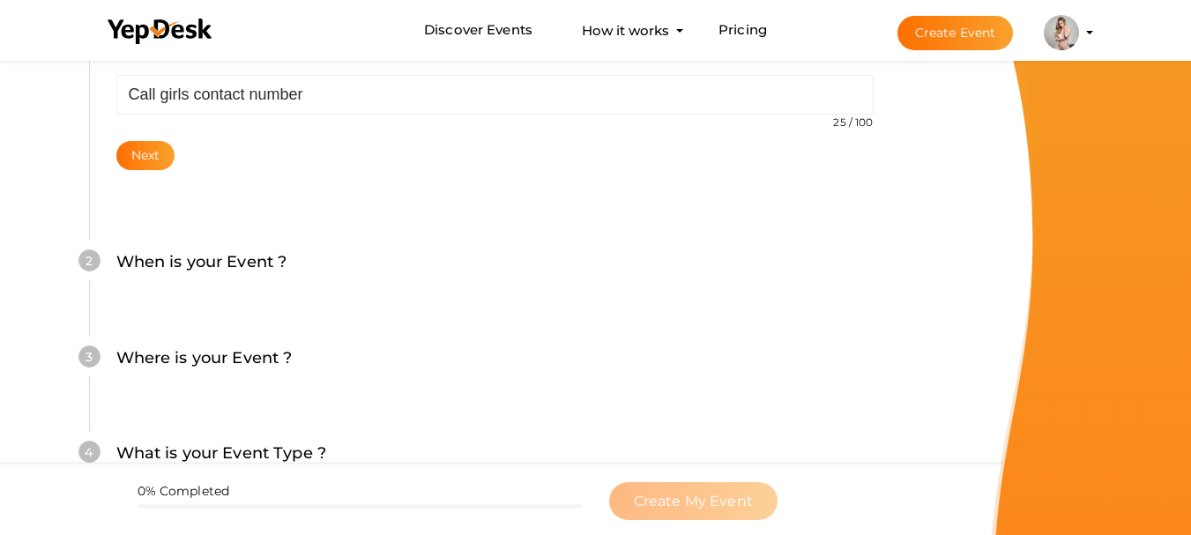
click at [113, 153] on div "1 What is your Event Name ? This name will be shown in YepDesk listing as well …" at bounding box center [494, 90] width 811 height 265
click at [159, 159] on button "Next" at bounding box center [145, 155] width 59 height 29
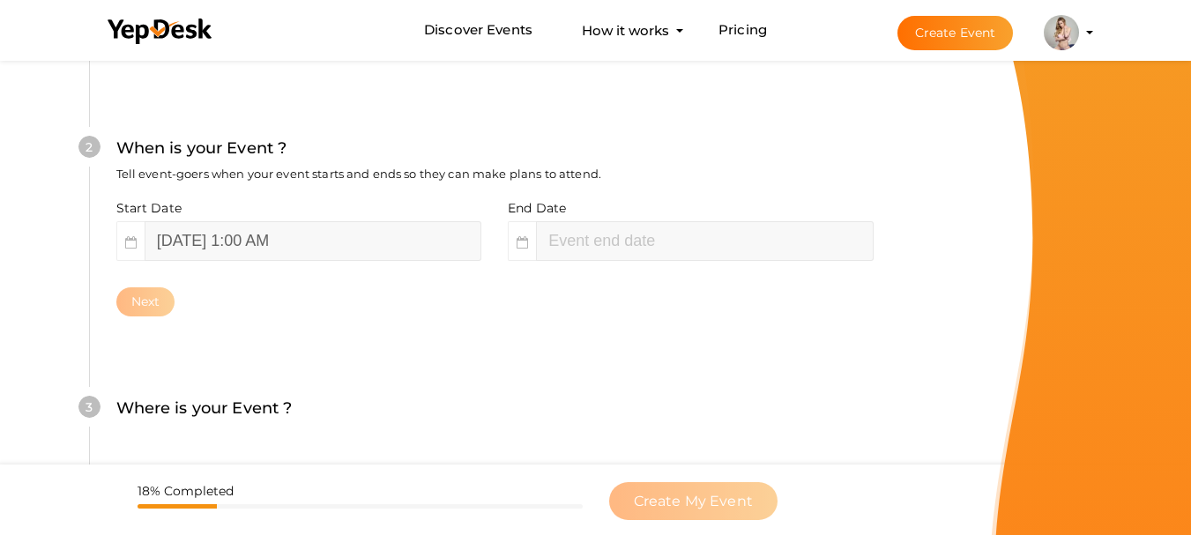
scroll to position [406, 0]
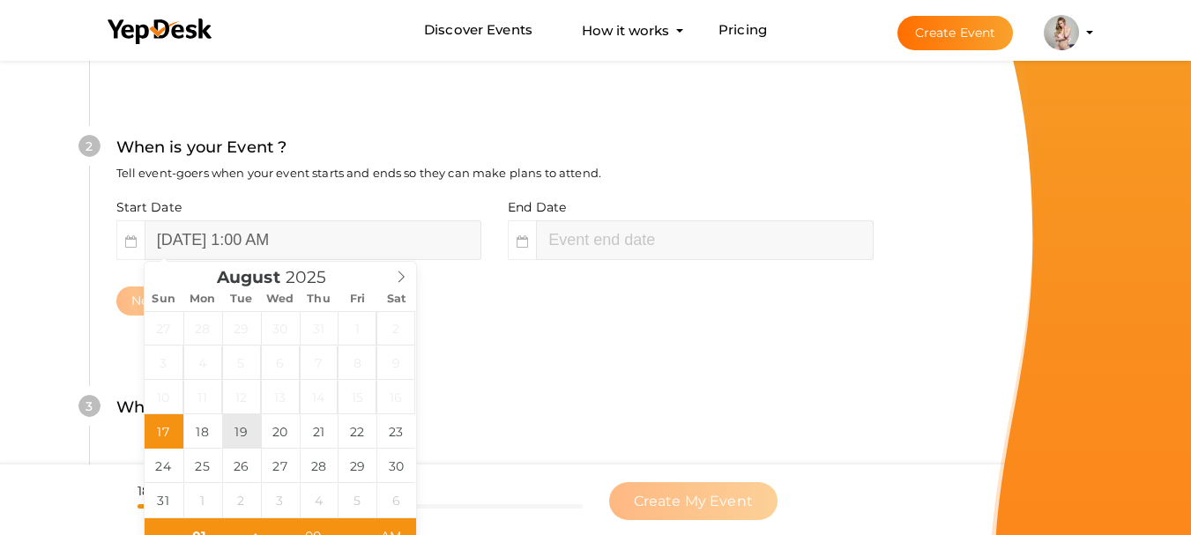
type input "August 19, 2025 1:00 AM"
type input "03"
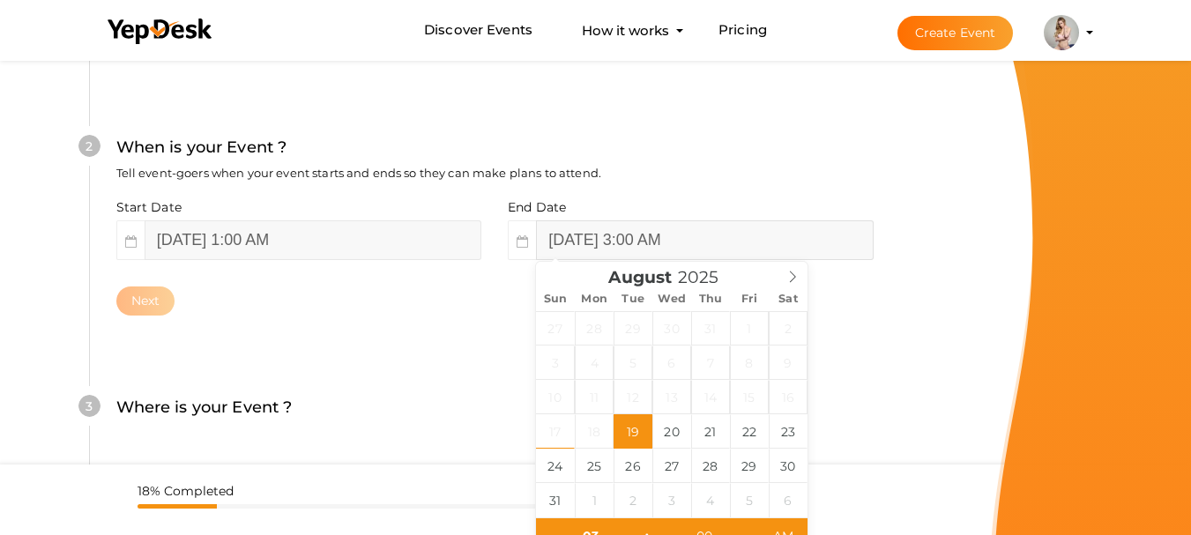
click at [605, 235] on input "August 19, 2025 3:00 AM" at bounding box center [704, 240] width 337 height 40
type input "August 27, 2025 3:00 AM"
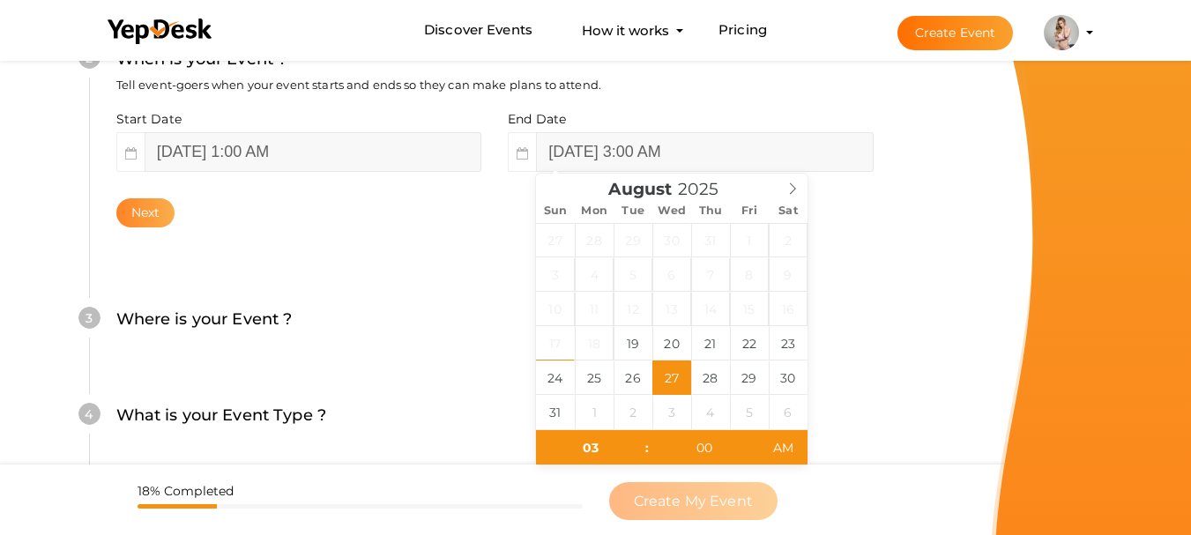
click at [148, 210] on button "Next" at bounding box center [145, 212] width 59 height 29
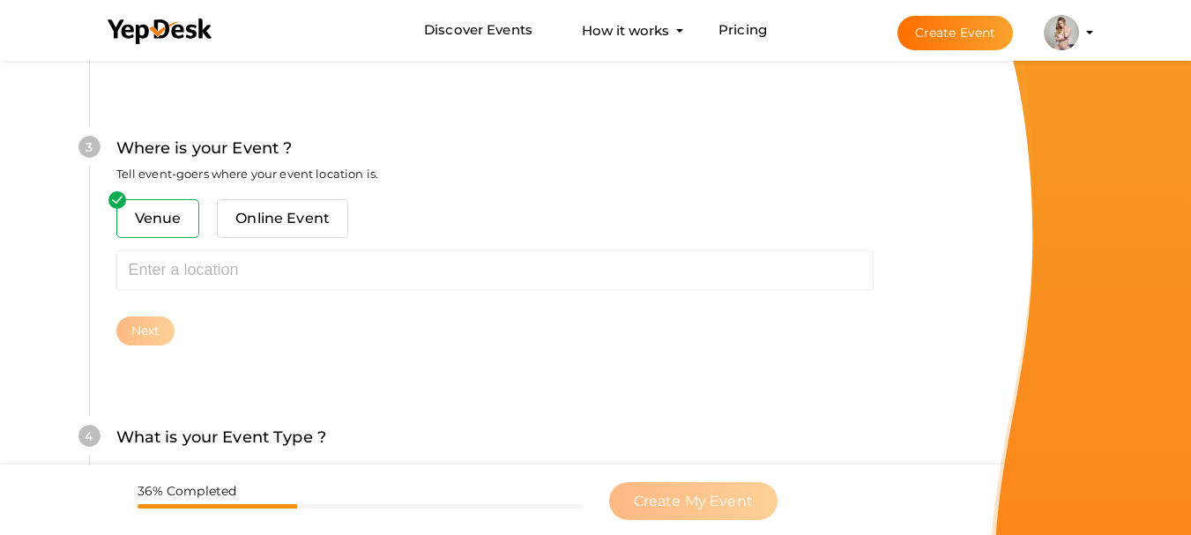
scroll to position [692, 0]
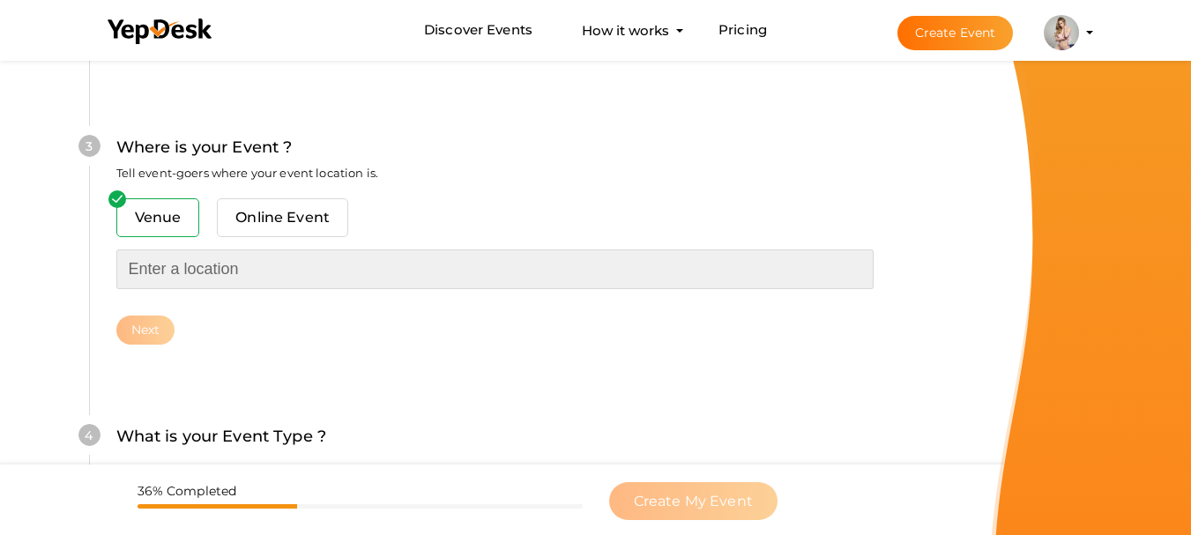
click at [166, 287] on input "text" at bounding box center [494, 270] width 757 height 40
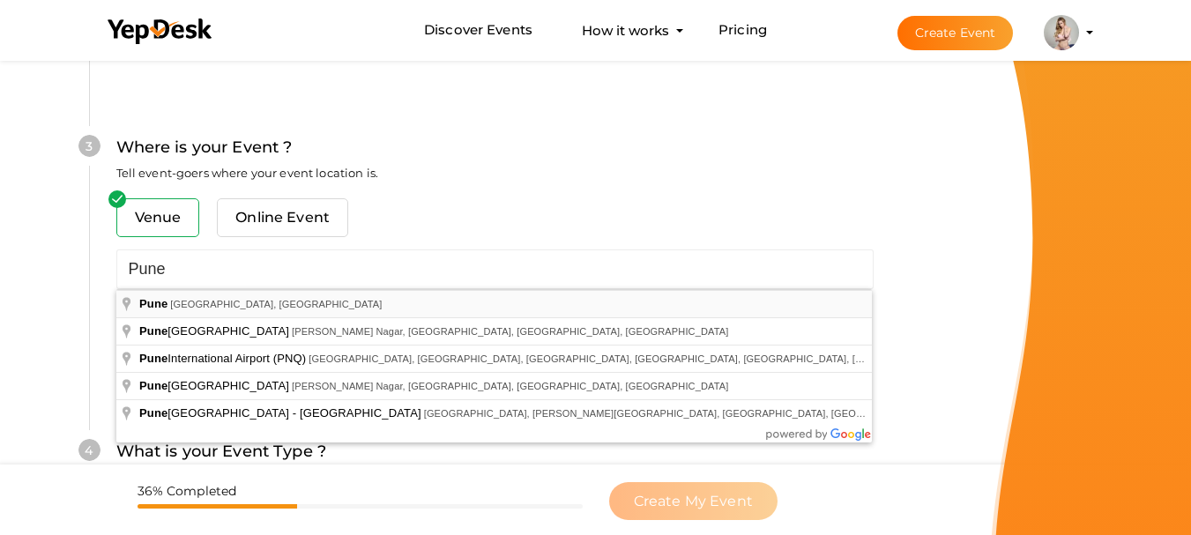
type input "Pune, Maharashtra, India"
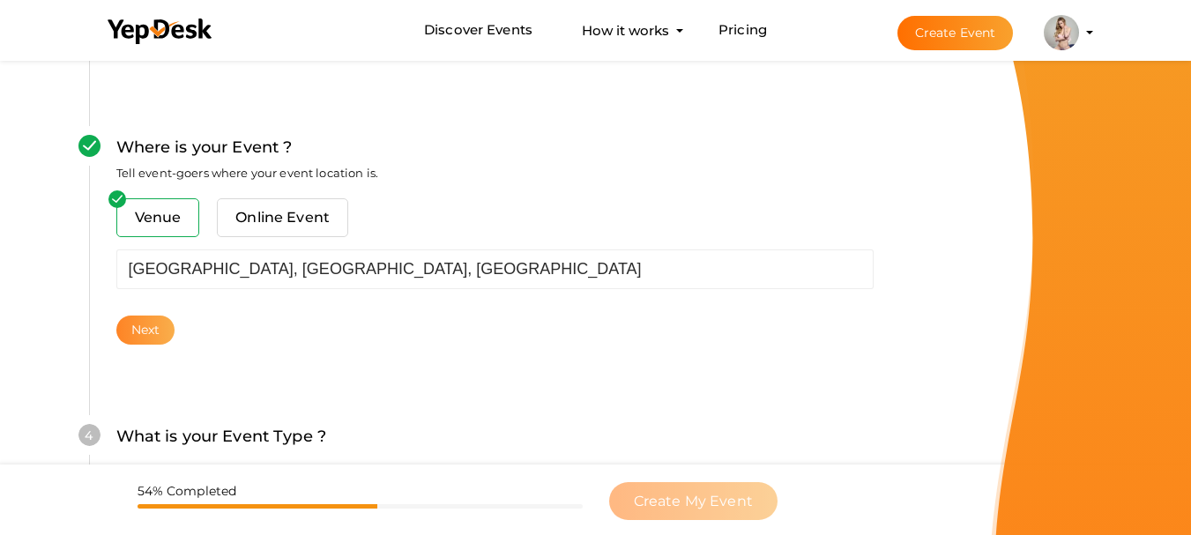
click at [161, 336] on button "Next" at bounding box center [145, 330] width 59 height 29
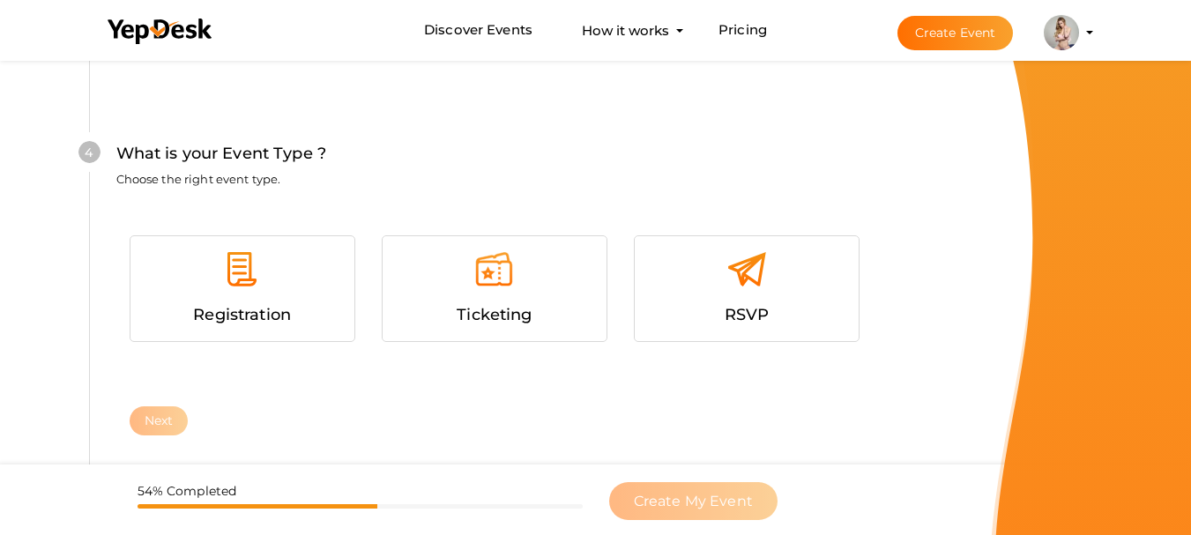
scroll to position [1008, 0]
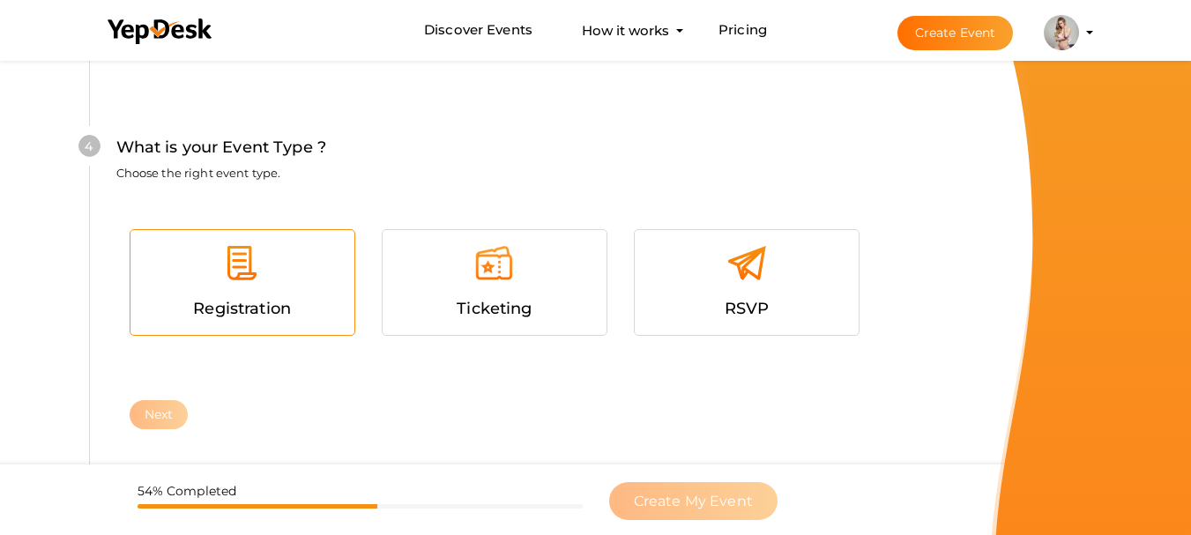
click at [227, 299] on span "Registration" at bounding box center [242, 308] width 98 height 19
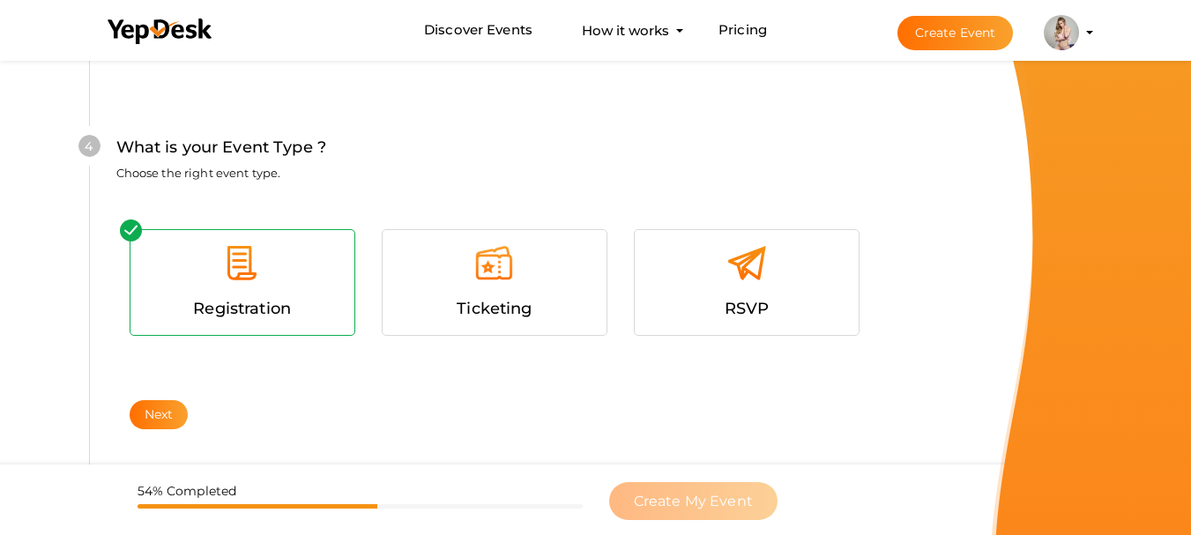
click at [156, 444] on div "4 What is your Event Type ? Choose the right event type. Registration Ticketing…" at bounding box center [494, 267] width 811 height 371
click at [158, 429] on button "Next" at bounding box center [159, 414] width 59 height 29
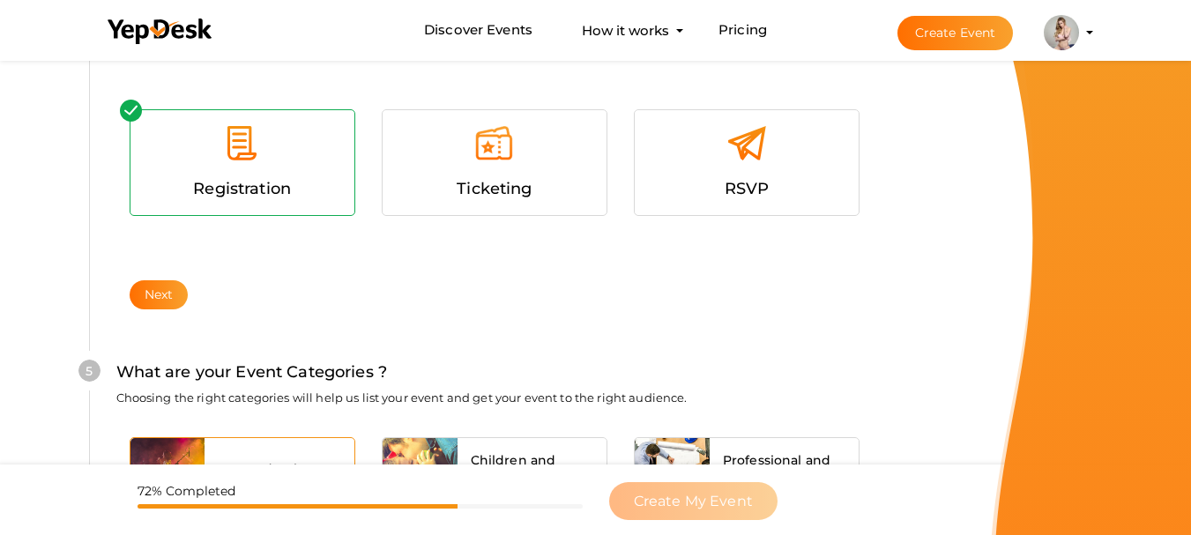
scroll to position [1127, 0]
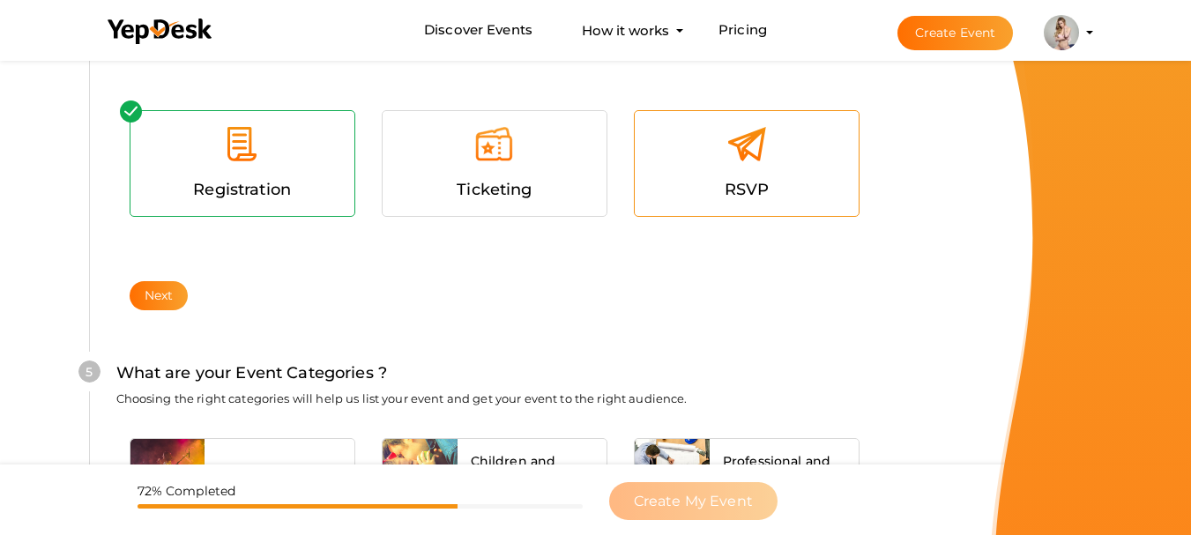
click at [748, 180] on span "RSVP" at bounding box center [747, 189] width 45 height 19
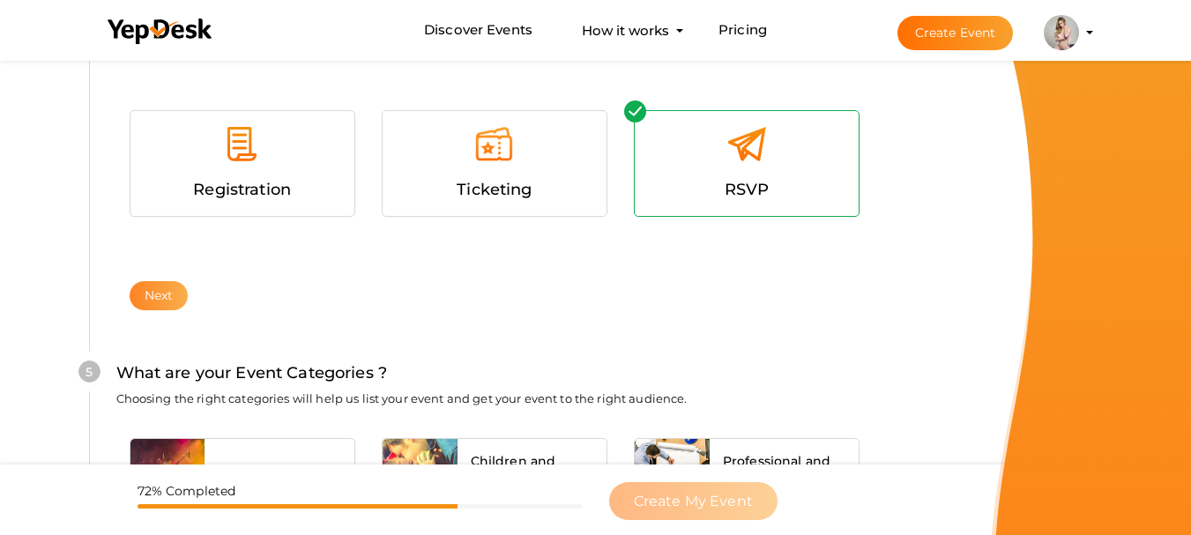
click at [168, 310] on button "Next" at bounding box center [159, 295] width 59 height 29
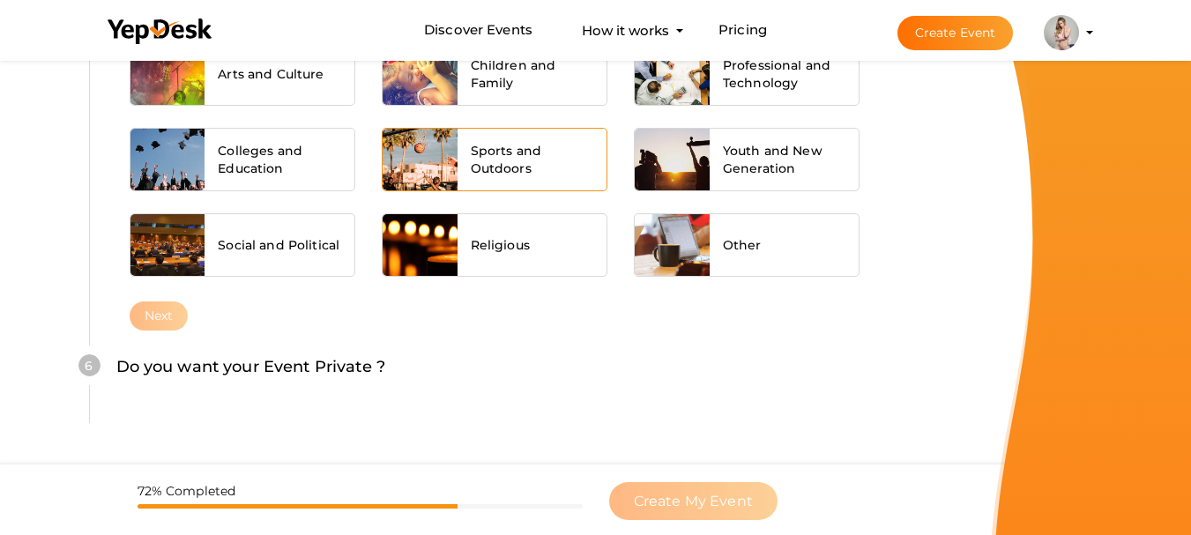
scroll to position [1544, 0]
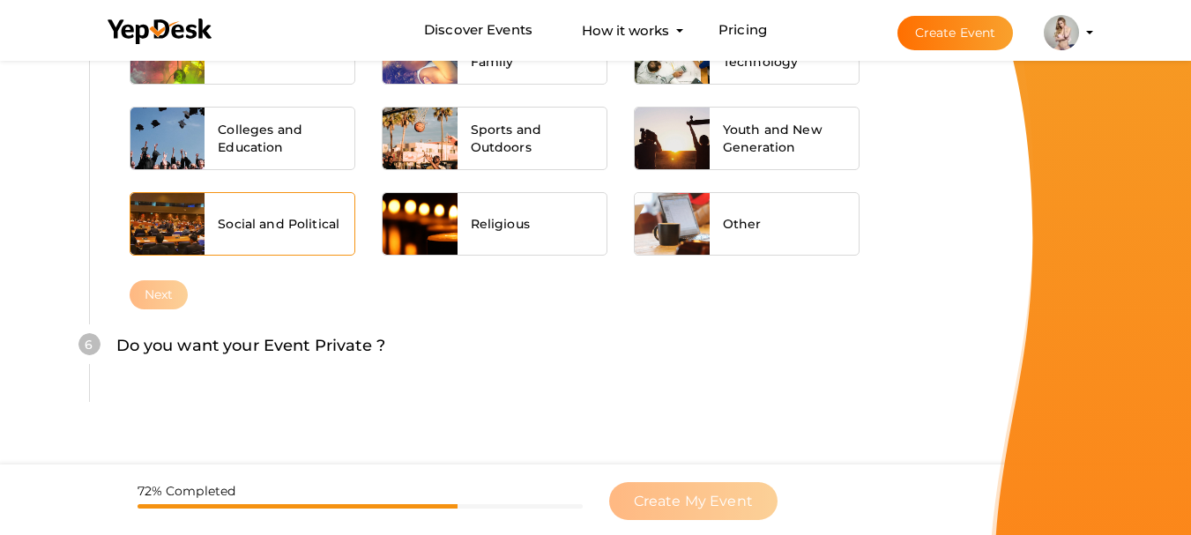
click at [250, 230] on span "Social and Political" at bounding box center [279, 224] width 122 height 18
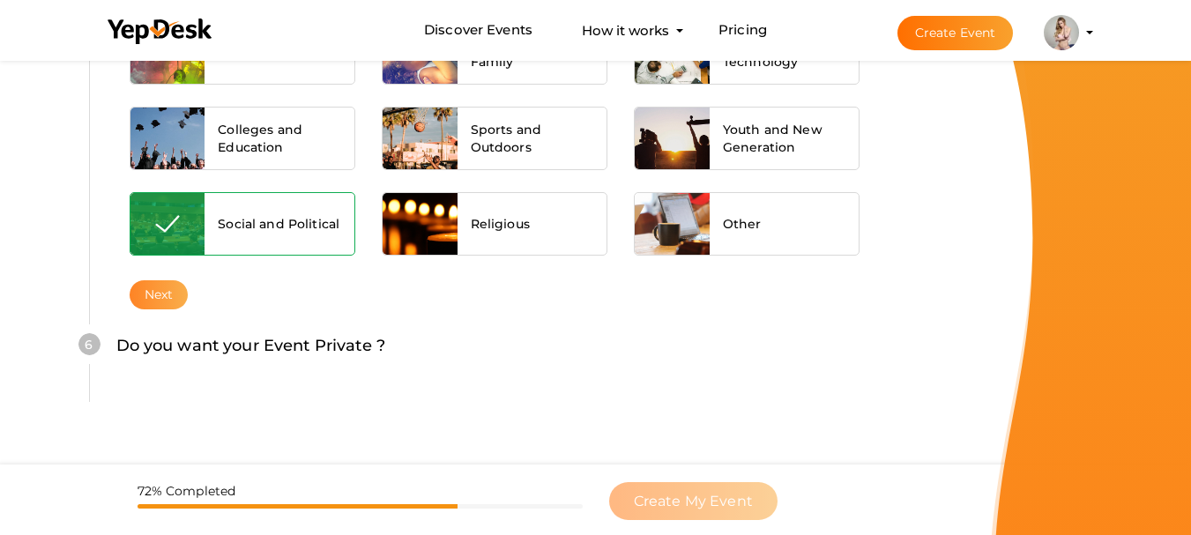
click at [163, 309] on button "Next" at bounding box center [159, 294] width 59 height 29
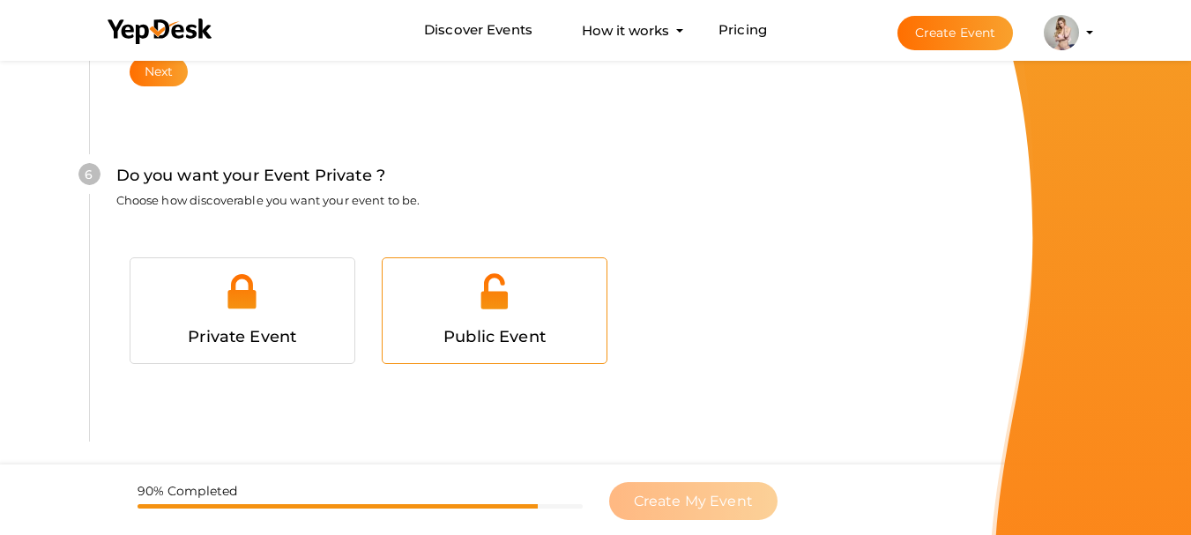
scroll to position [1897, 0]
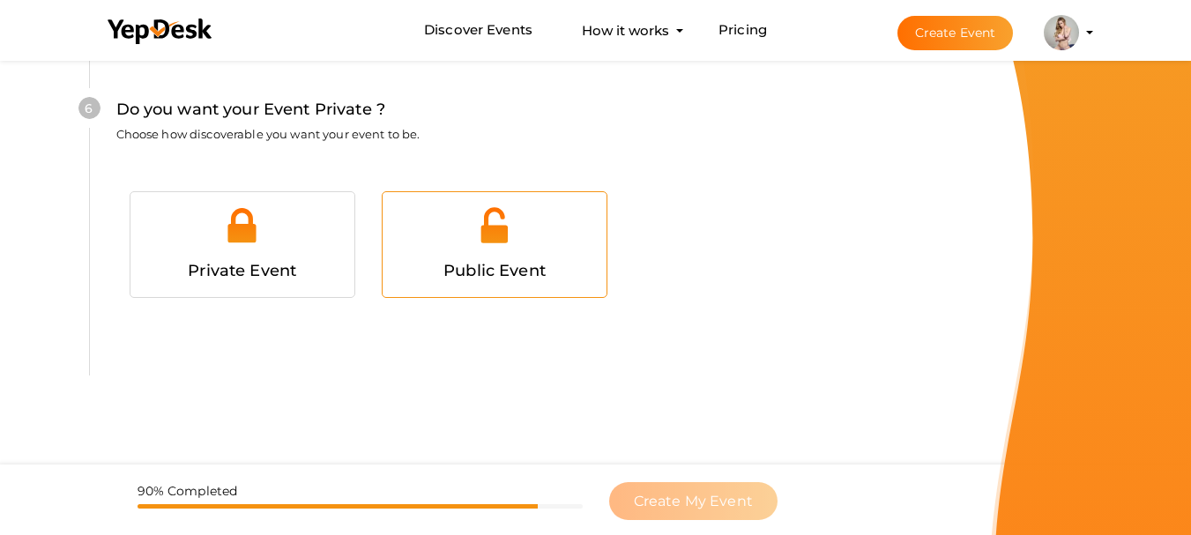
click at [499, 261] on span "Public Event" at bounding box center [495, 270] width 102 height 19
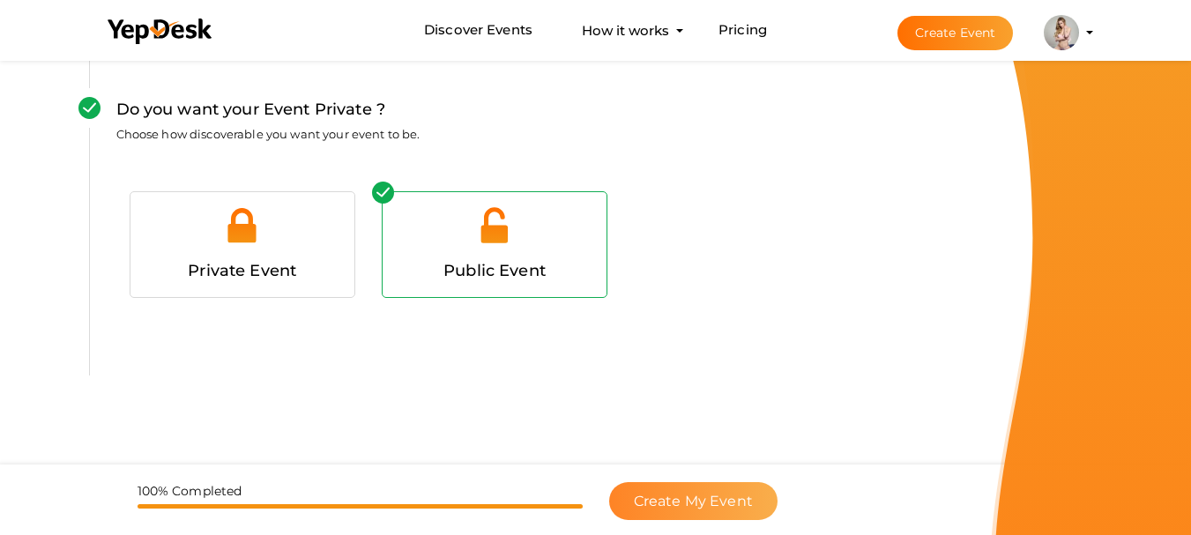
click at [663, 510] on button "Create My Event" at bounding box center [693, 501] width 168 height 38
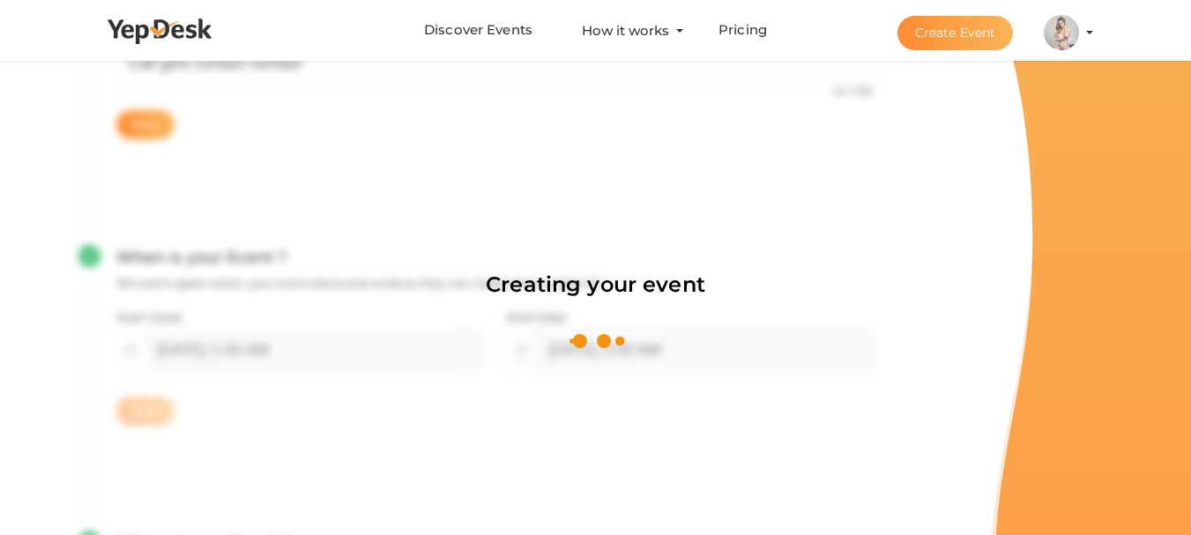
scroll to position [265, 0]
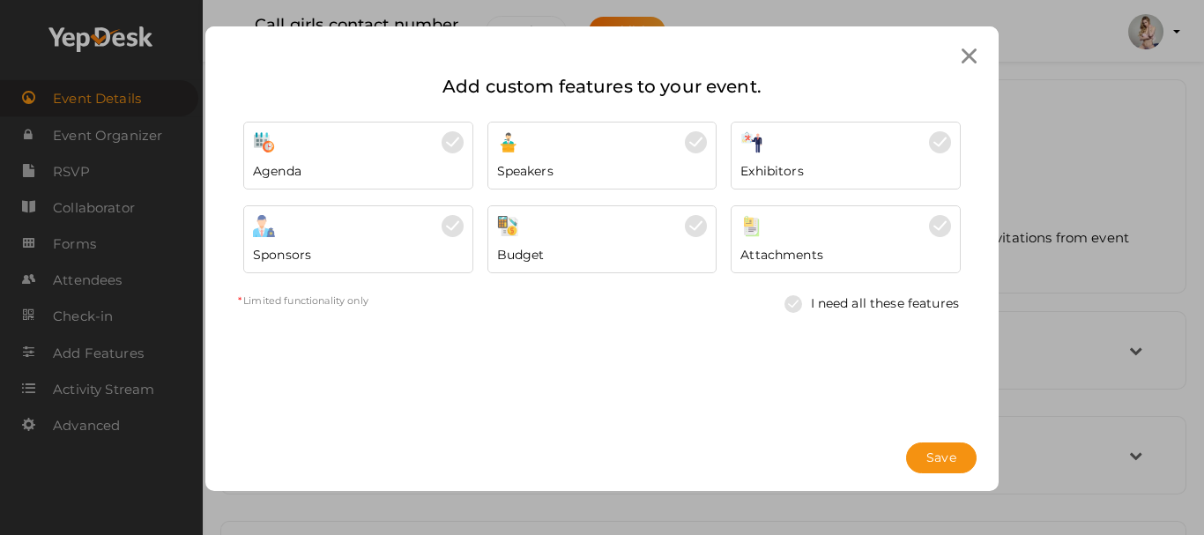
click at [787, 304] on img at bounding box center [798, 304] width 26 height 18
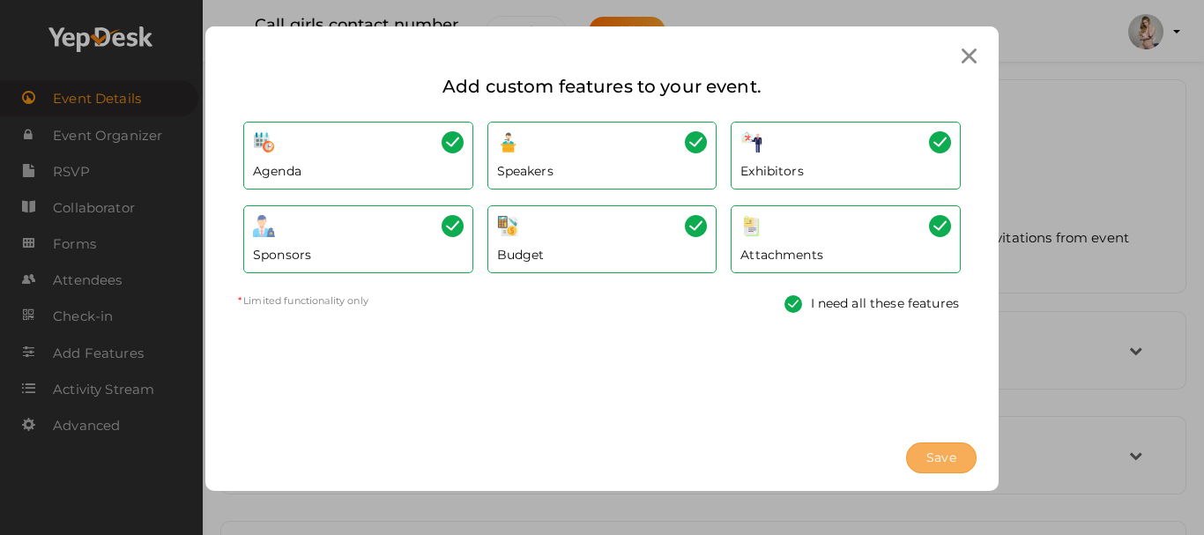
click at [932, 457] on span "Save" at bounding box center [942, 458] width 30 height 19
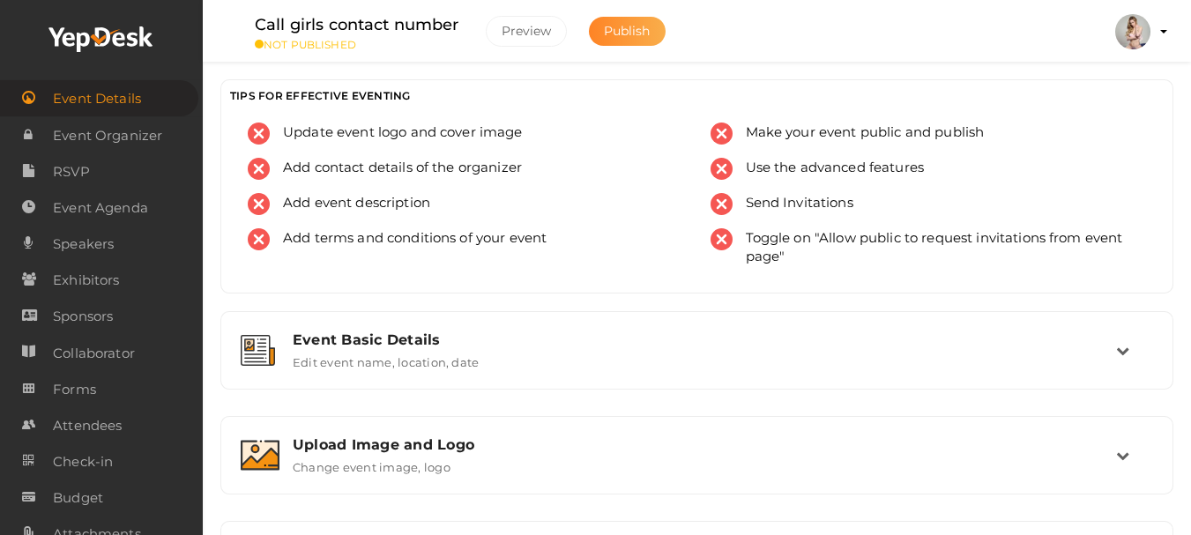
click at [638, 22] on button "Publish" at bounding box center [627, 31] width 77 height 29
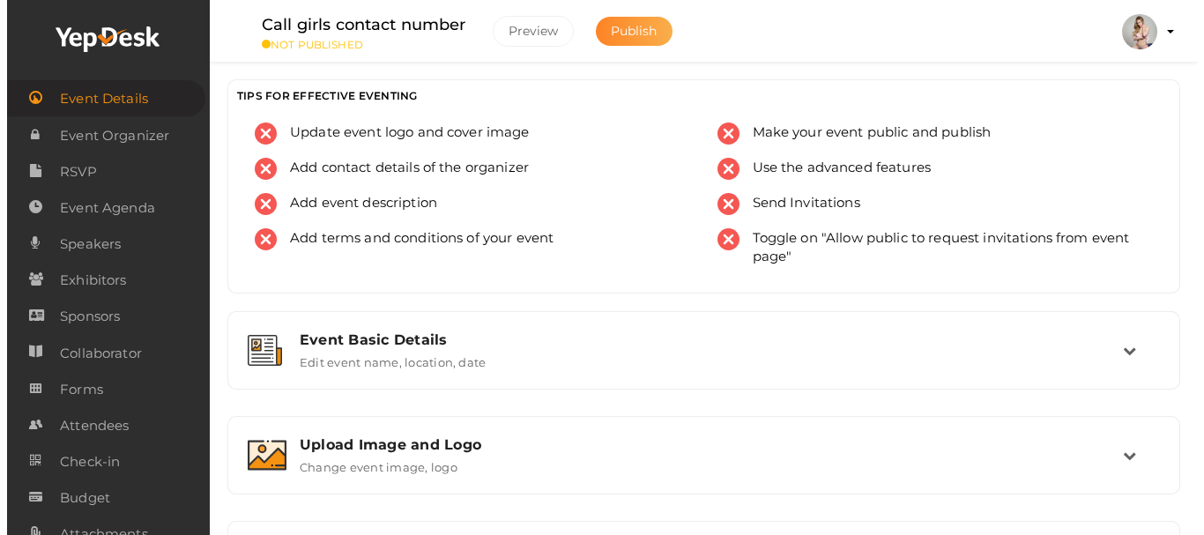
scroll to position [441, 0]
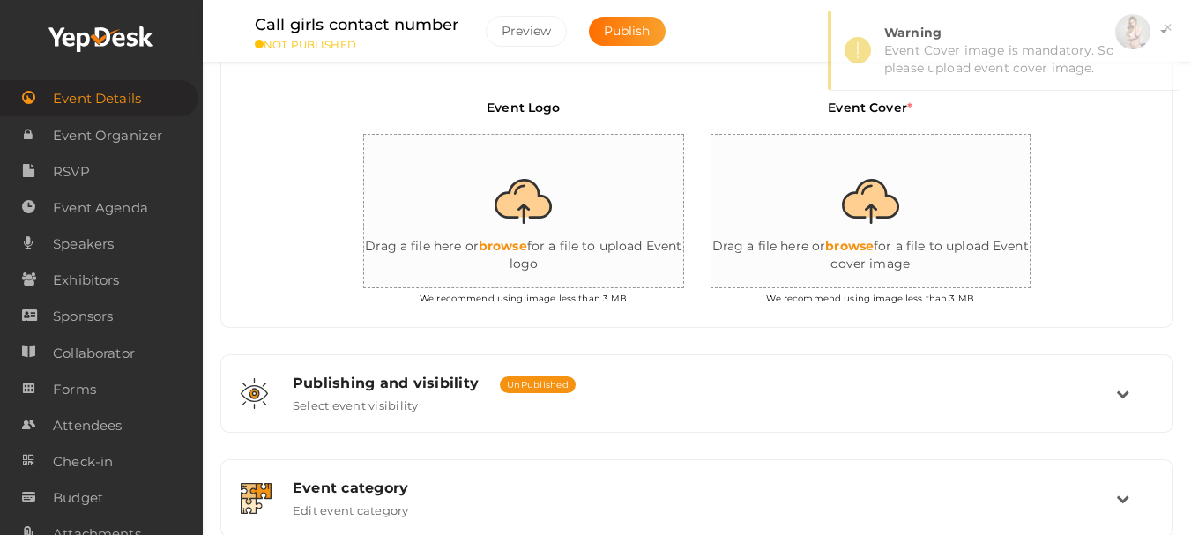
click at [869, 289] on input "file" at bounding box center [888, 212] width 353 height 154
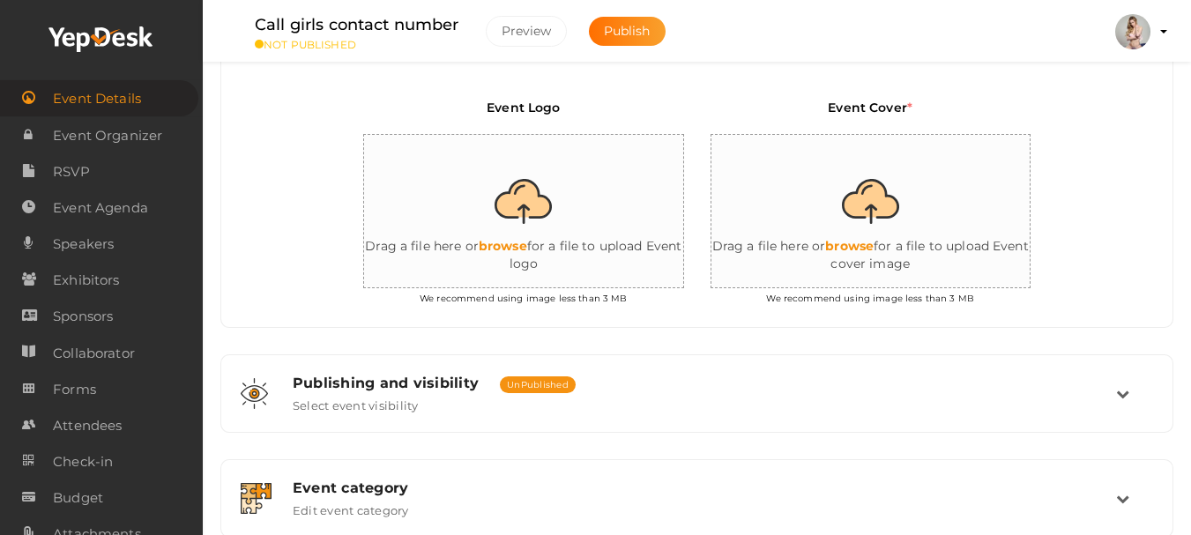
type input "C:\fakepath\Busty-Redhead-Elizabeth-Marxs-4.jpg"
